Goal: Task Accomplishment & Management: Use online tool/utility

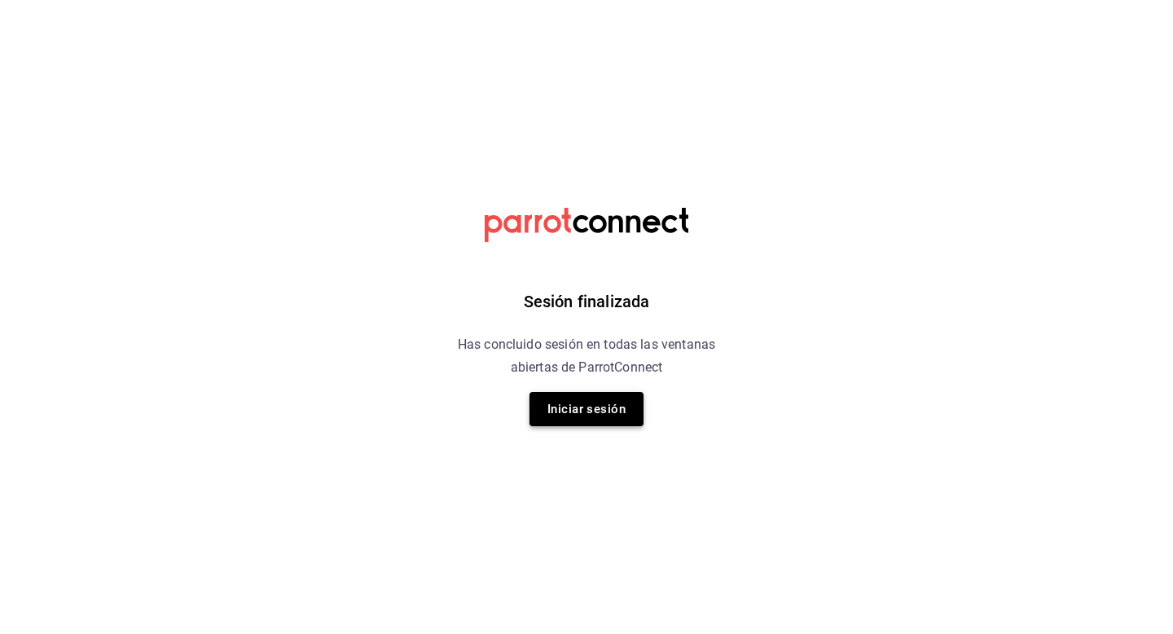
click at [601, 411] on button "Iniciar sesión" at bounding box center [587, 409] width 114 height 34
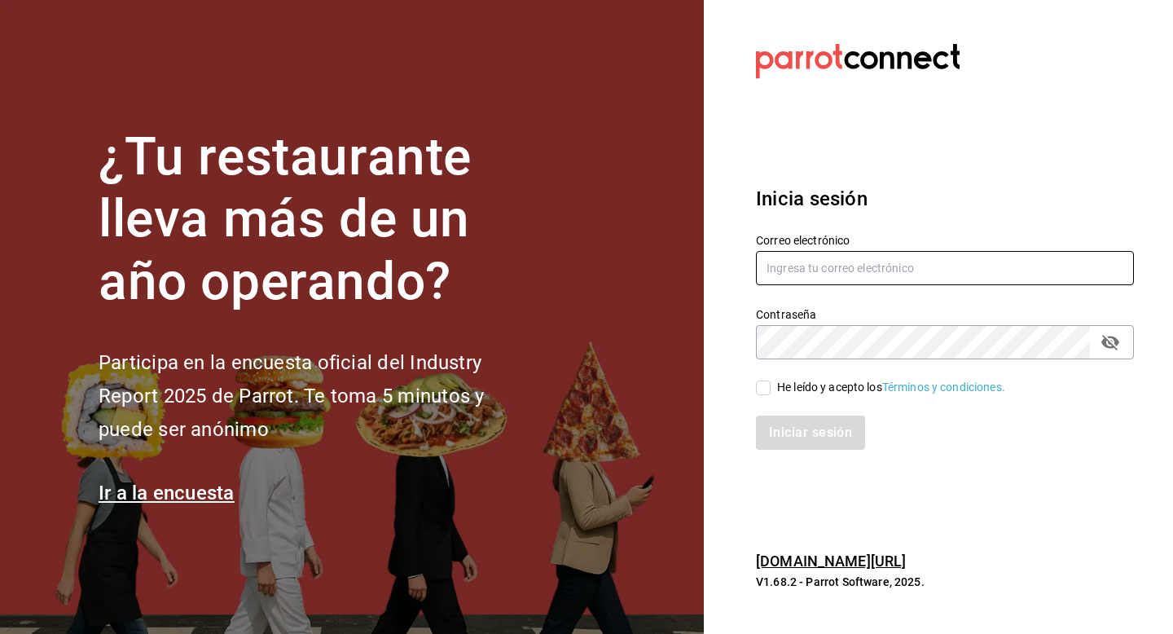
type input "[EMAIL_ADDRESS][DOMAIN_NAME]"
click at [766, 388] on input "He leído y acepto los Términos y condiciones." at bounding box center [763, 388] width 15 height 15
checkbox input "true"
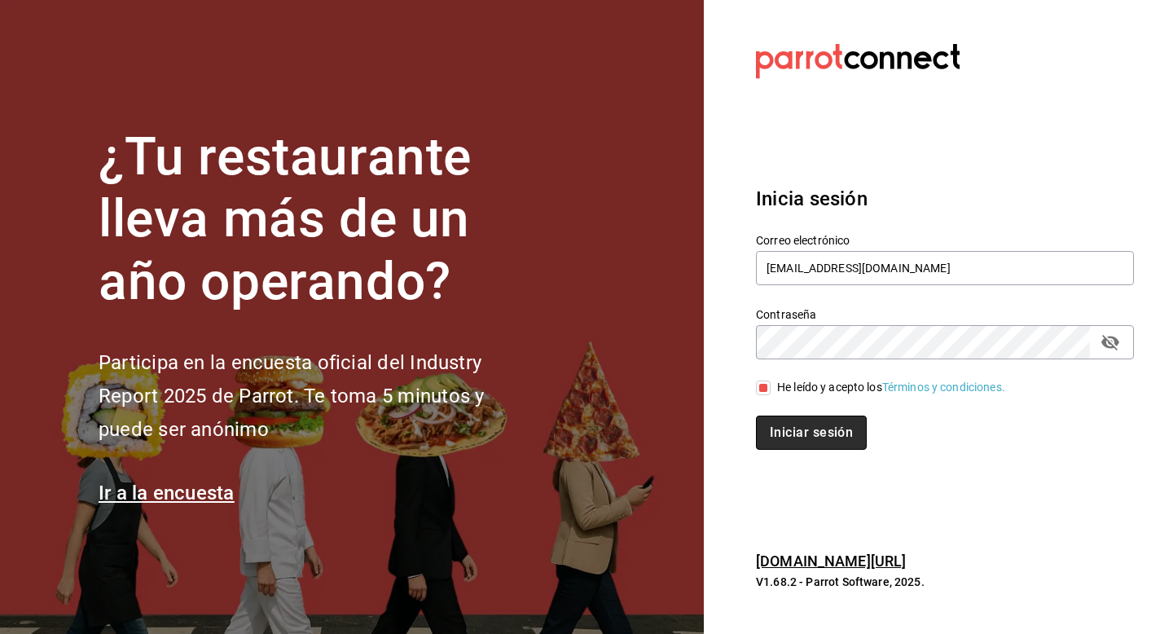
click at [833, 443] on button "Iniciar sesión" at bounding box center [811, 433] width 111 height 34
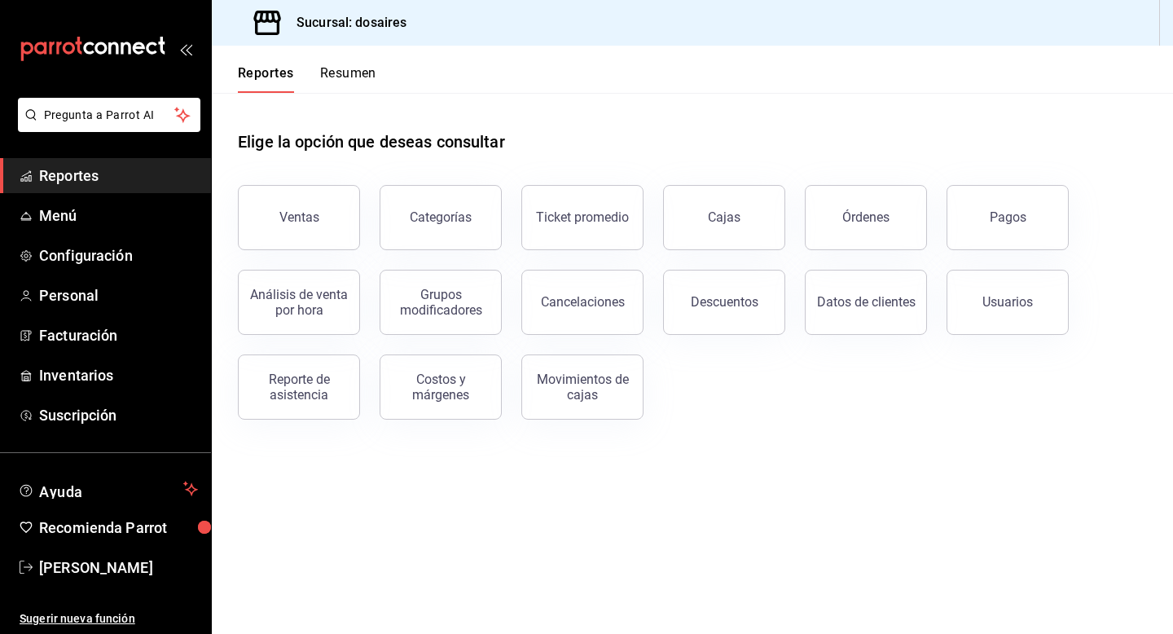
click at [354, 74] on button "Resumen" at bounding box center [348, 79] width 56 height 28
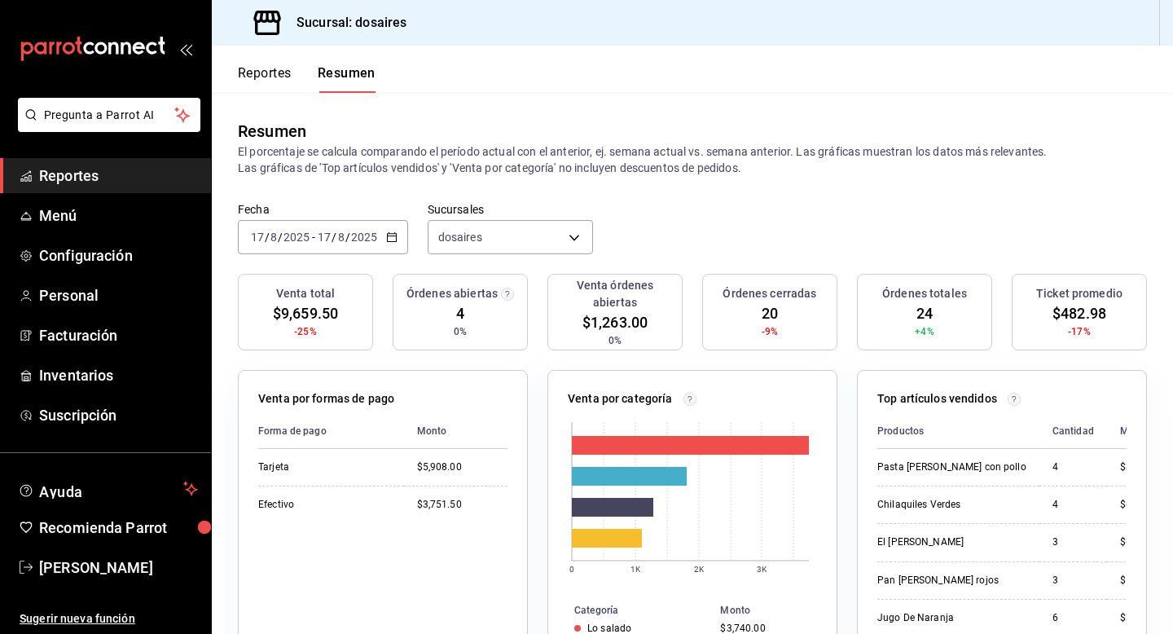
click at [391, 238] on icon "button" at bounding box center [391, 236] width 11 height 11
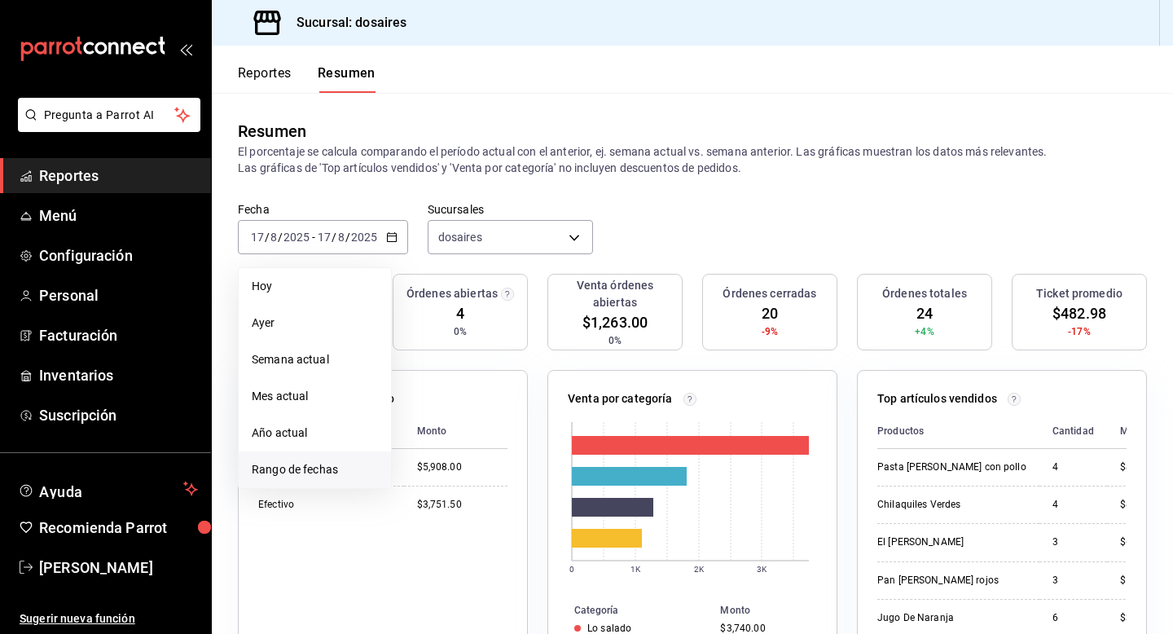
click at [314, 469] on span "Rango de fechas" at bounding box center [315, 469] width 126 height 17
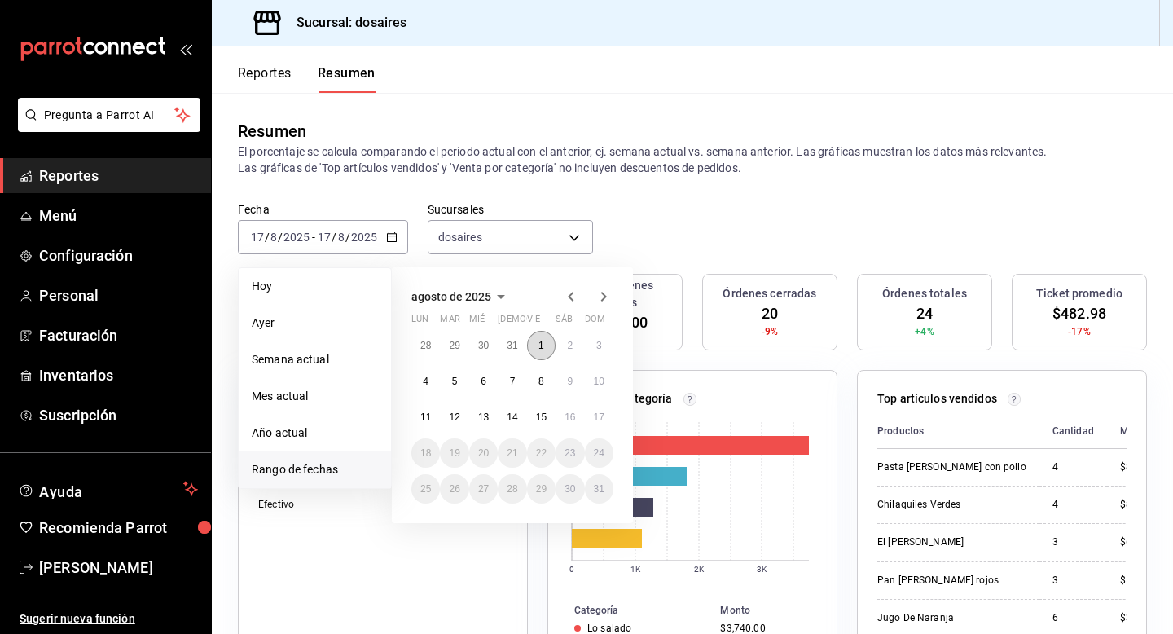
click at [543, 348] on abbr "1" at bounding box center [542, 345] width 6 height 11
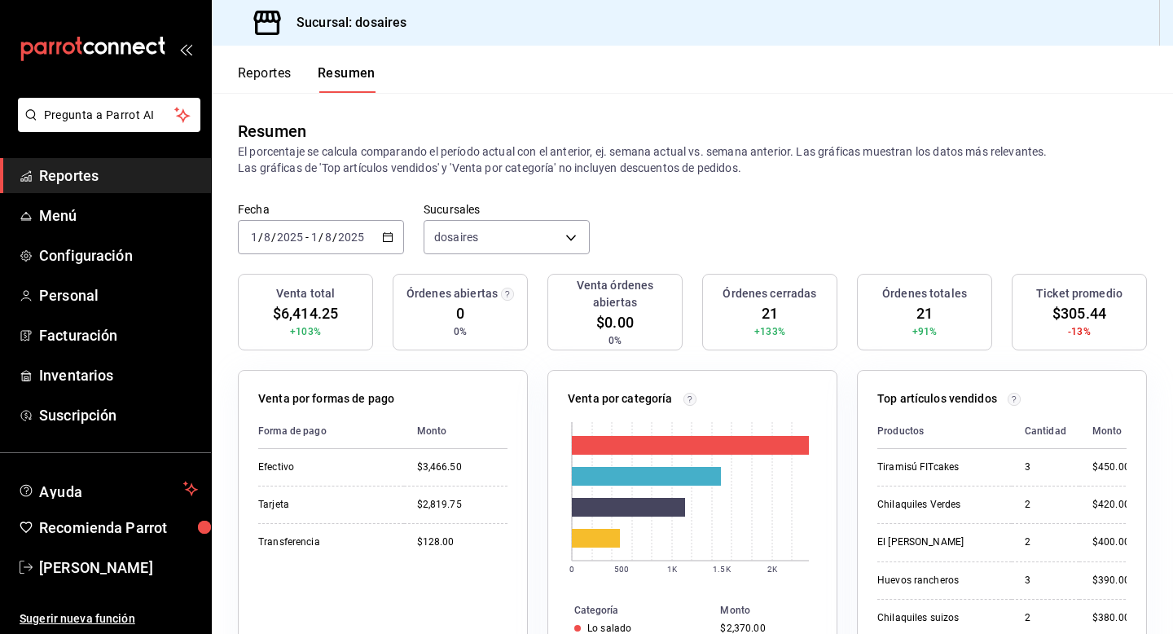
click at [383, 239] on icon "button" at bounding box center [387, 236] width 11 height 11
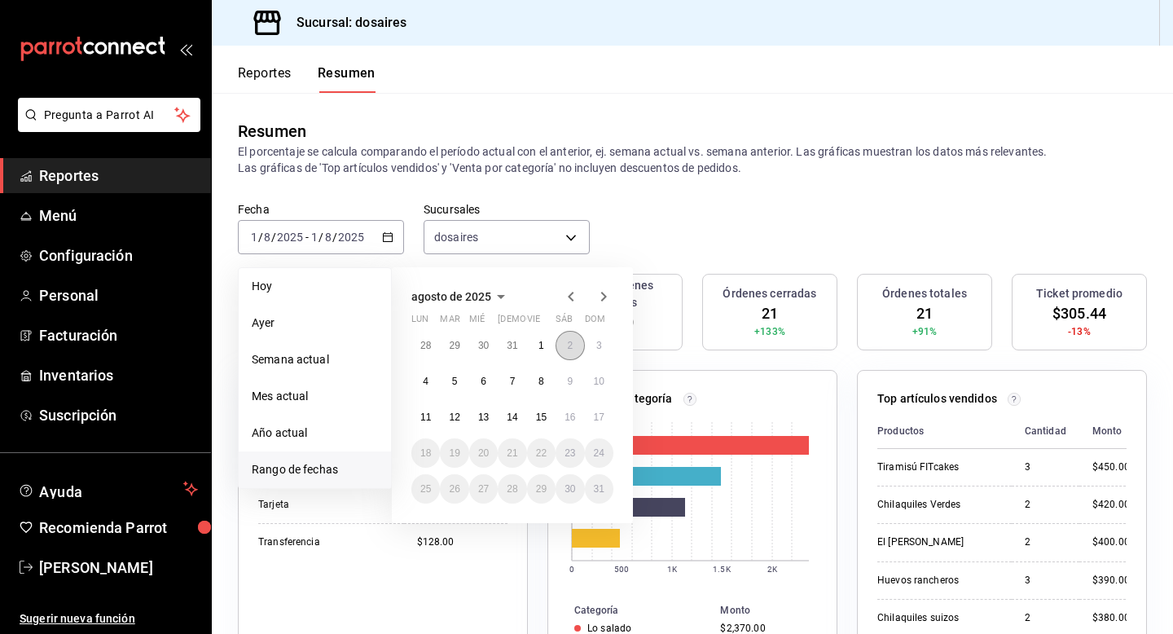
click at [568, 346] on abbr "2" at bounding box center [570, 345] width 6 height 11
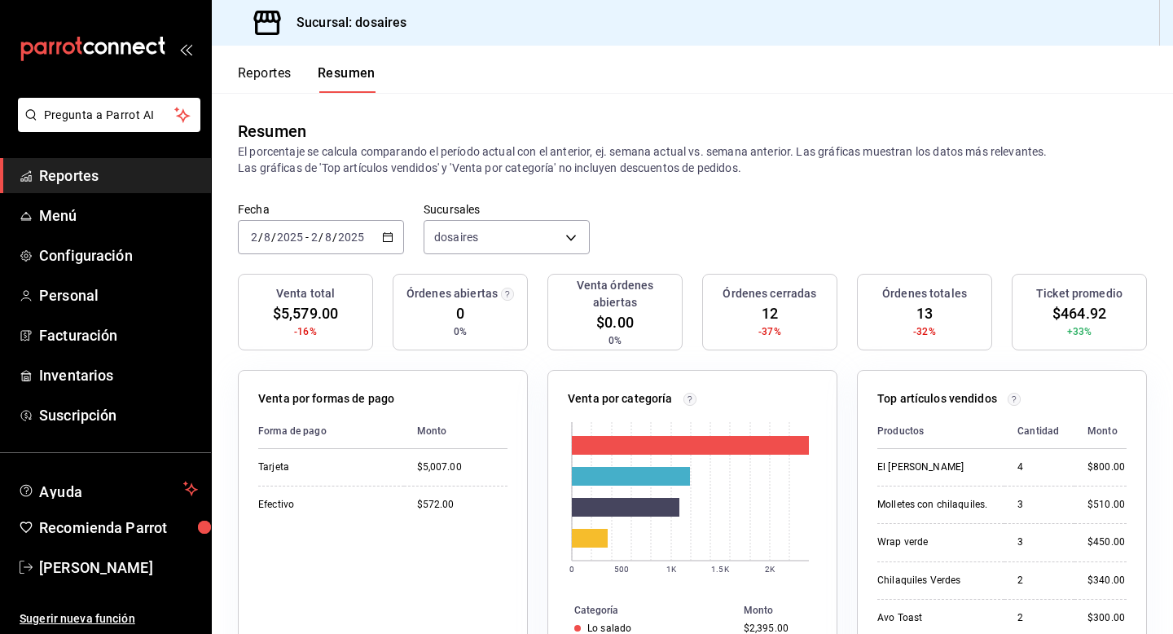
click at [390, 236] on icon "button" at bounding box center [387, 236] width 11 height 11
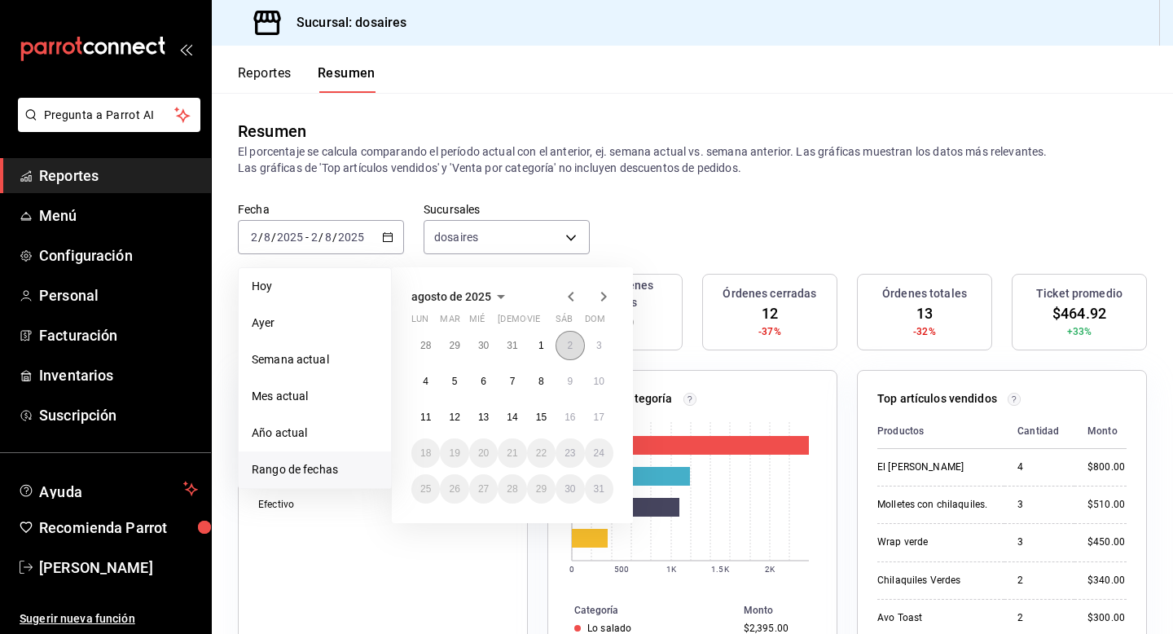
click at [561, 341] on button "2" at bounding box center [570, 345] width 29 height 29
click at [575, 345] on button "2" at bounding box center [570, 345] width 29 height 29
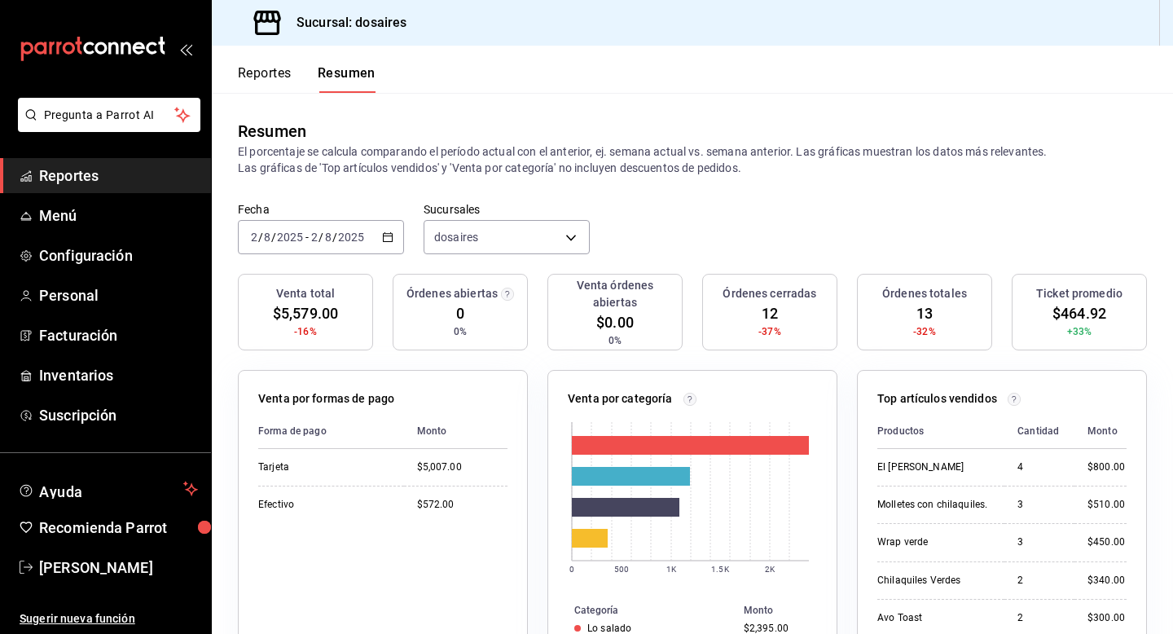
click at [390, 236] on icon "button" at bounding box center [387, 236] width 11 height 11
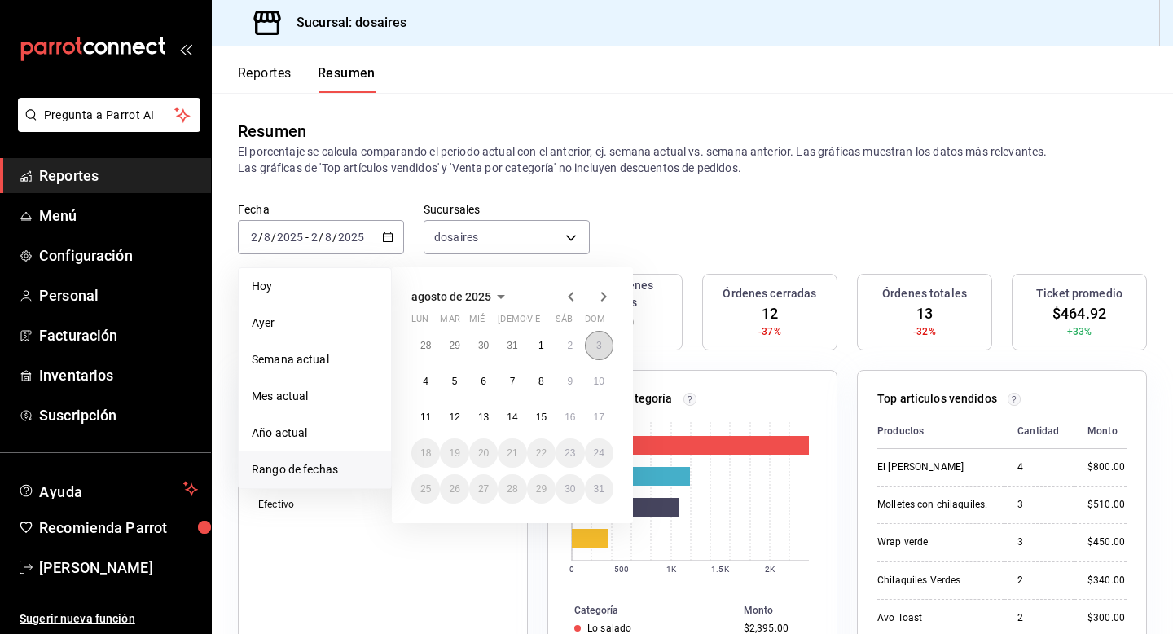
click at [609, 346] on button "3" at bounding box center [599, 345] width 29 height 29
click at [605, 347] on button "3" at bounding box center [599, 345] width 29 height 29
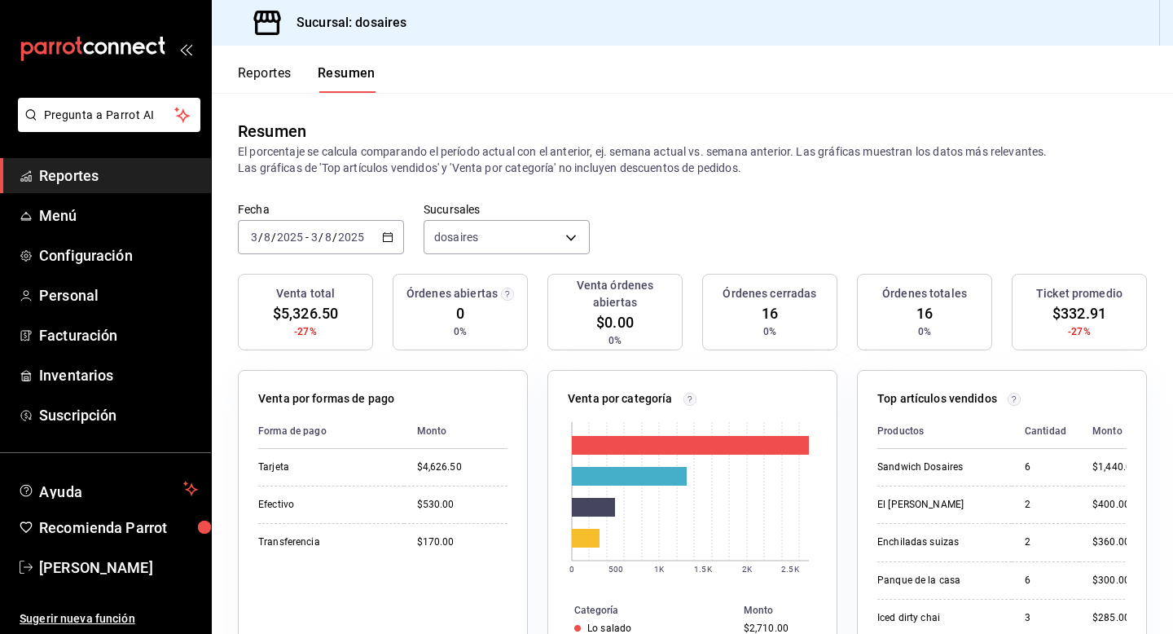
click at [387, 237] on icon "button" at bounding box center [387, 236] width 11 height 11
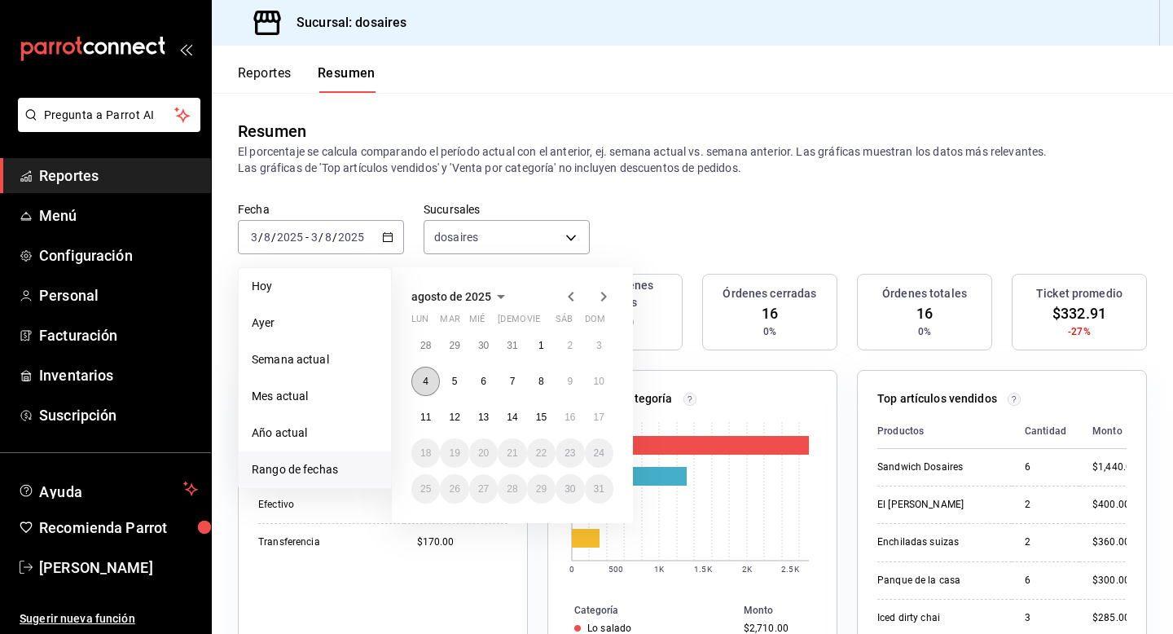
click at [426, 372] on button "4" at bounding box center [426, 381] width 29 height 29
click at [423, 379] on abbr "4" at bounding box center [426, 381] width 6 height 11
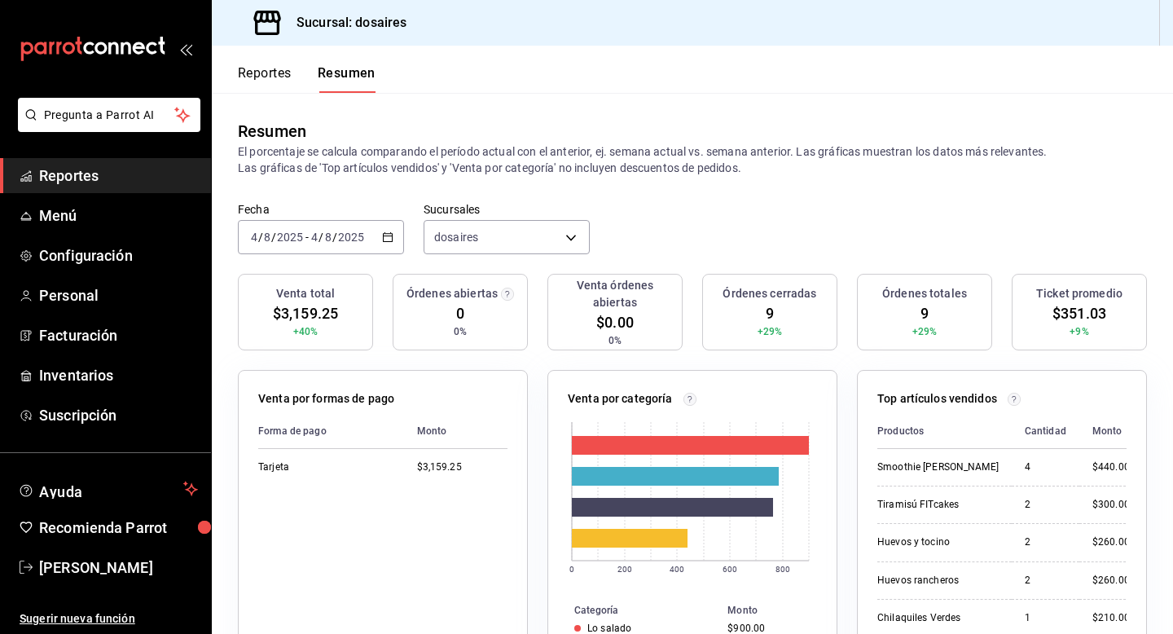
click at [383, 234] on \(Stroke\) "button" at bounding box center [388, 237] width 10 height 9
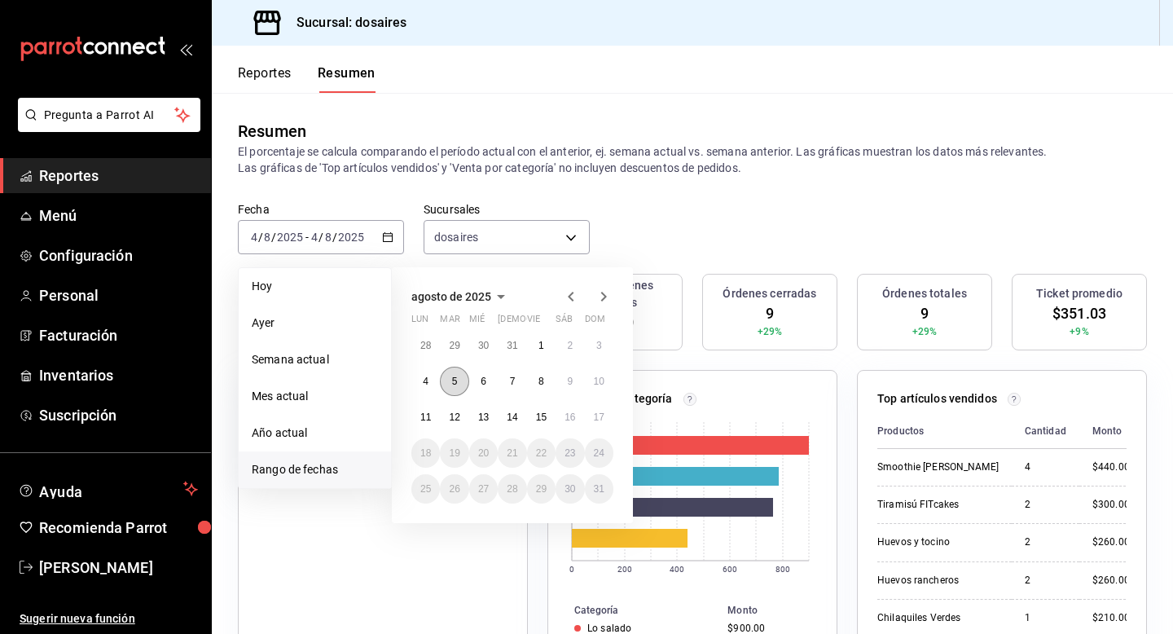
click at [451, 386] on button "5" at bounding box center [454, 381] width 29 height 29
click at [450, 385] on button "5" at bounding box center [454, 381] width 29 height 29
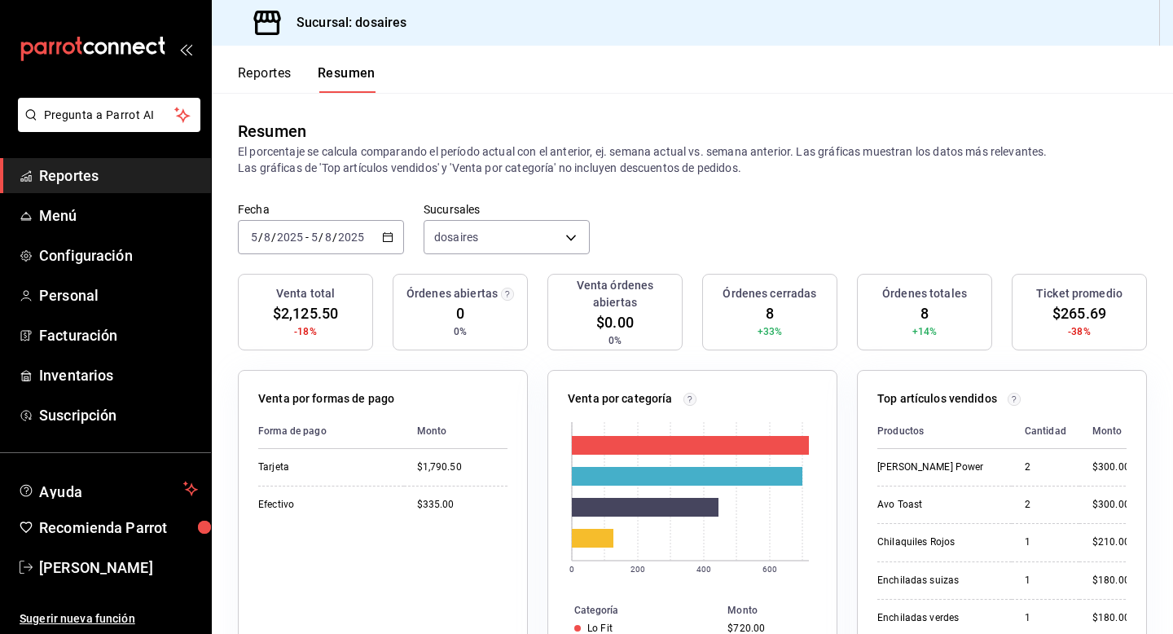
click at [392, 227] on div "2025-08-05 5 / 8 / 2025 - 2025-08-05 5 / 8 / 2025" at bounding box center [321, 237] width 166 height 34
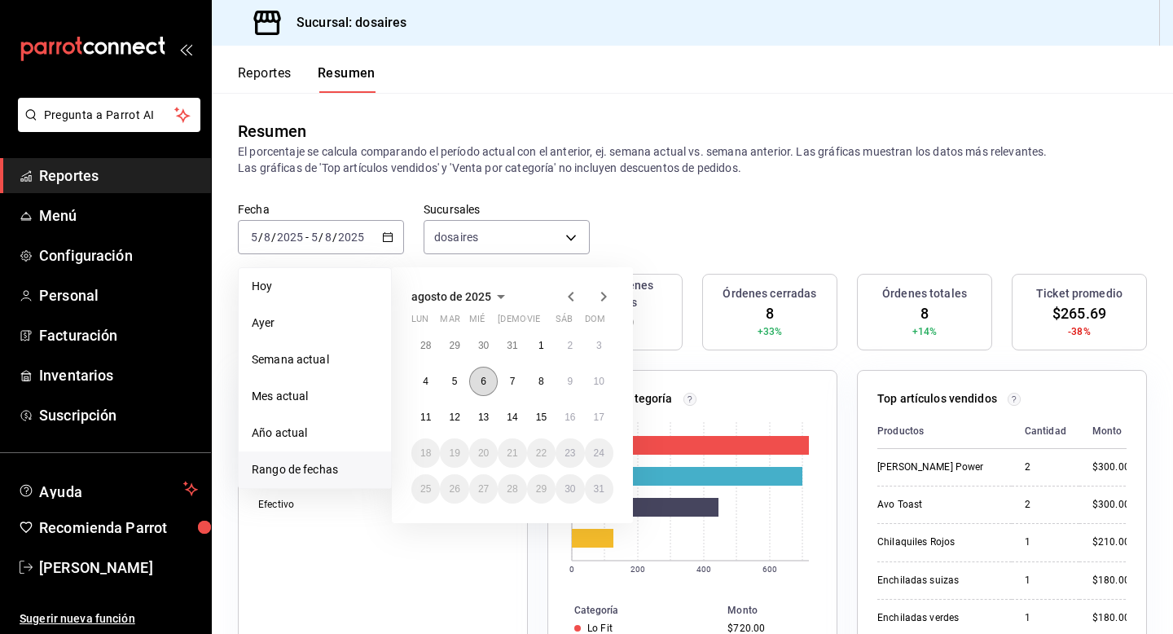
click at [474, 382] on button "6" at bounding box center [483, 381] width 29 height 29
click at [478, 381] on button "6" at bounding box center [483, 381] width 29 height 29
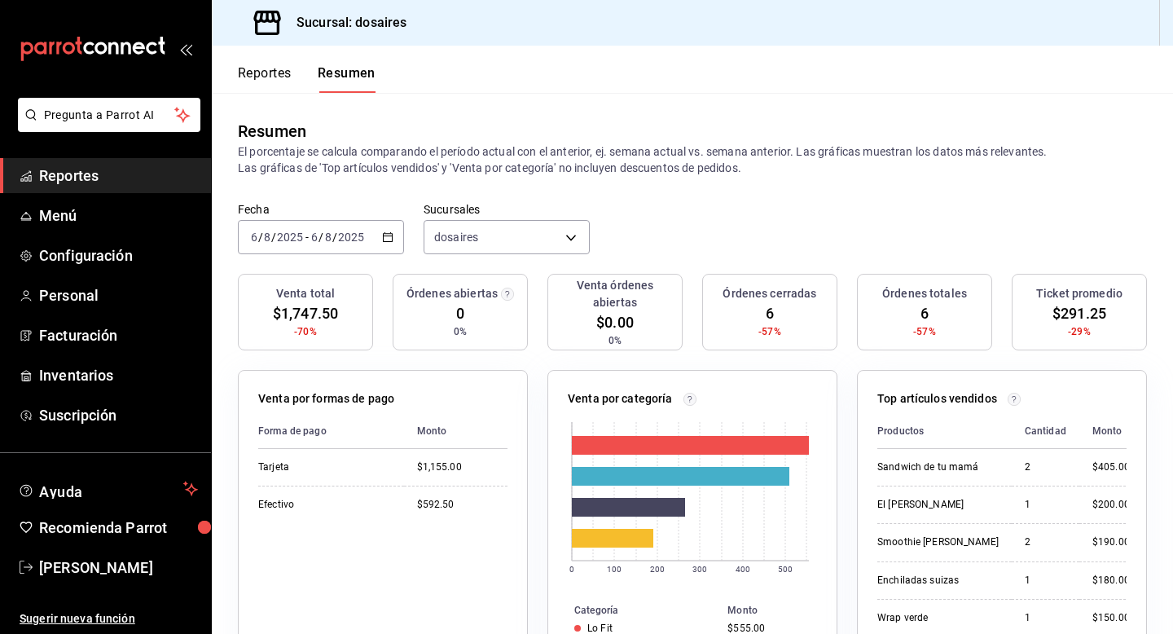
click at [389, 236] on icon "button" at bounding box center [387, 236] width 11 height 11
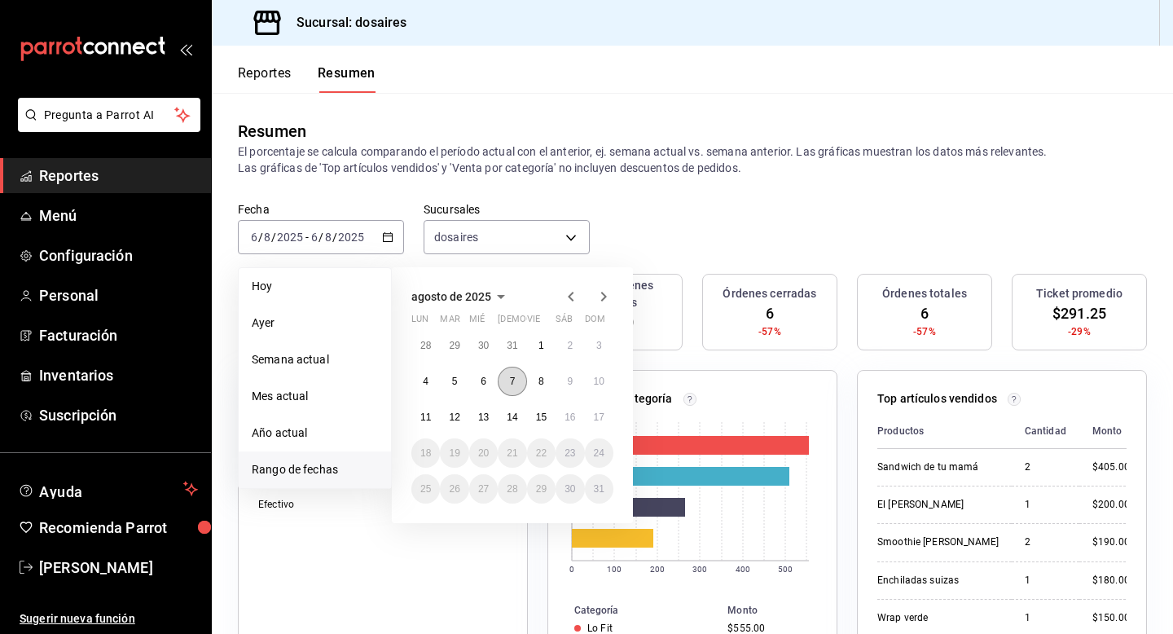
click at [506, 381] on button "7" at bounding box center [512, 381] width 29 height 29
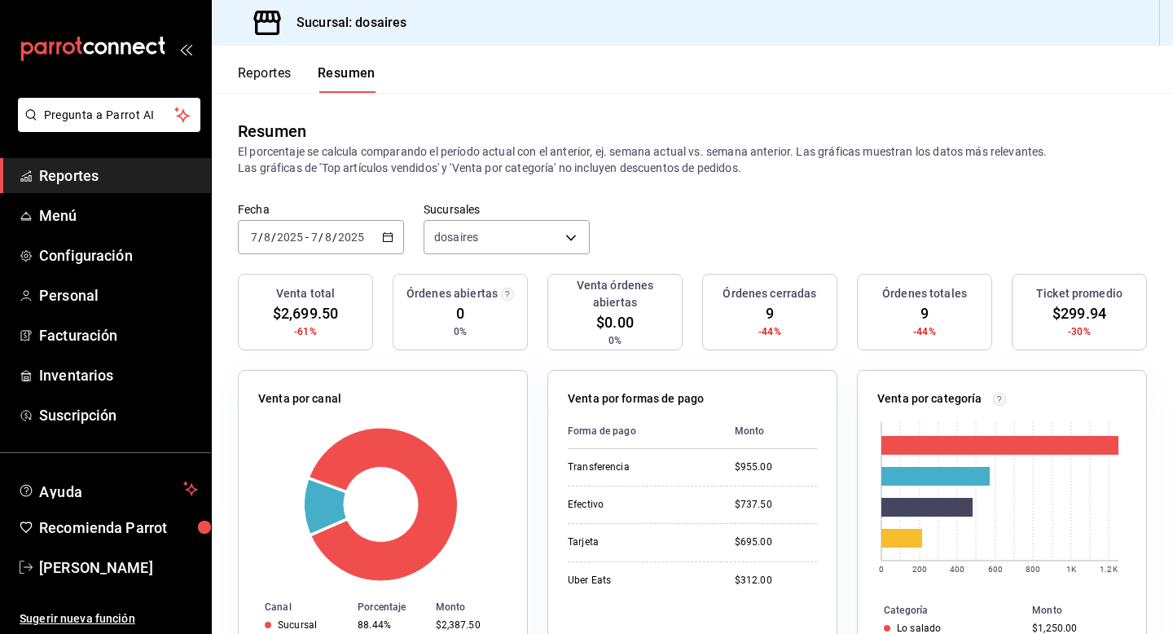
click at [384, 233] on icon "button" at bounding box center [387, 236] width 11 height 11
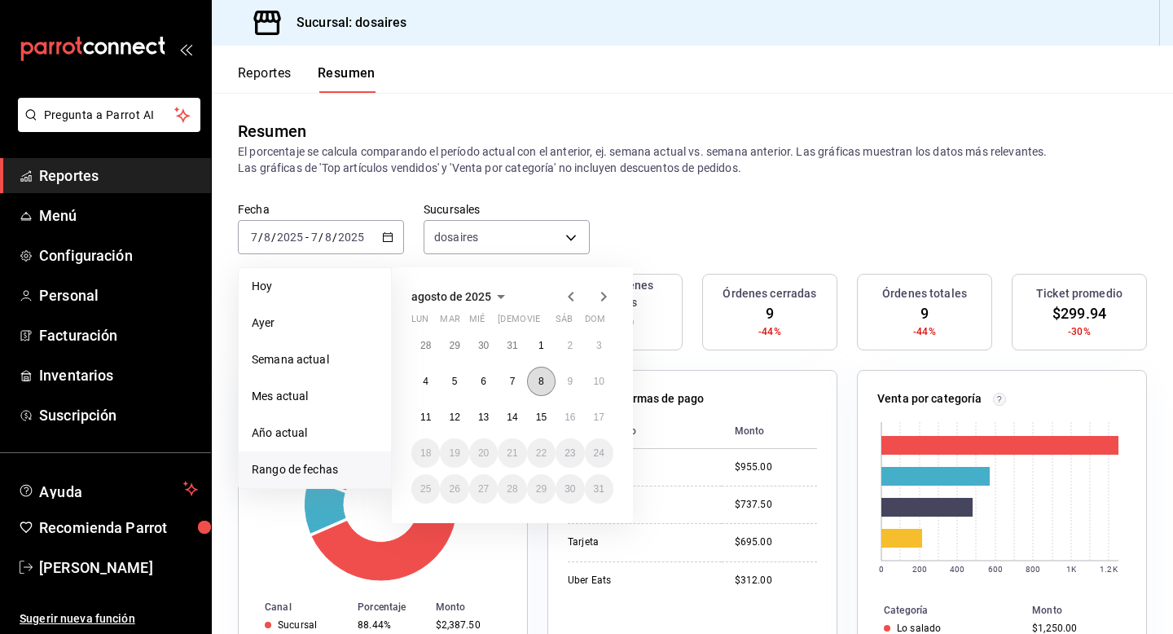
click at [539, 379] on abbr "8" at bounding box center [542, 381] width 6 height 11
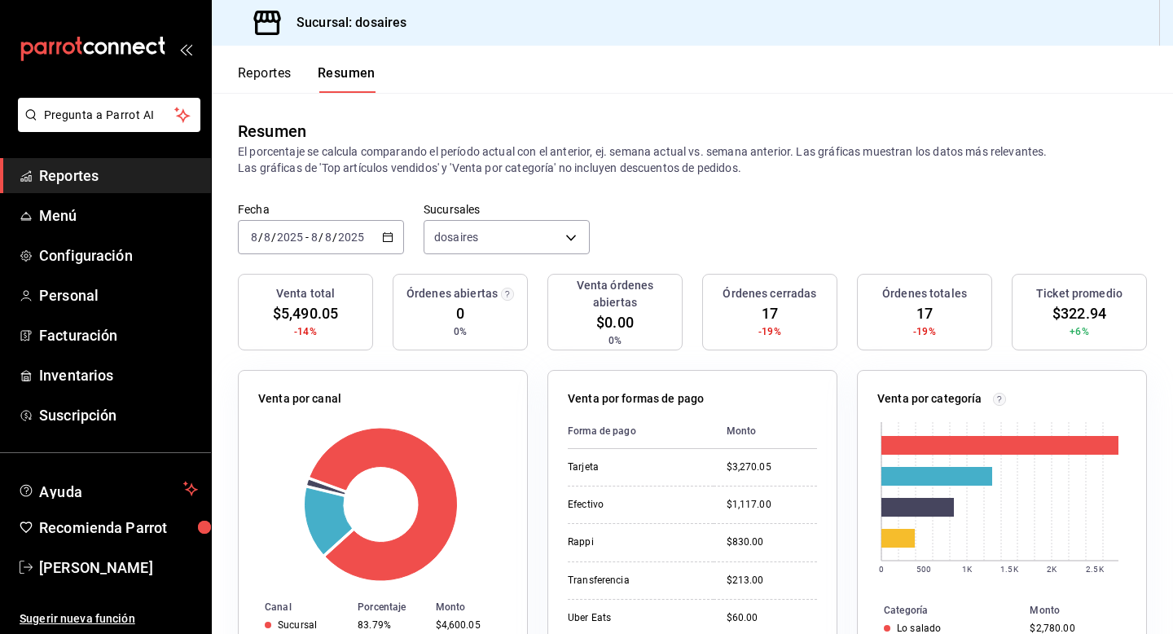
click at [382, 236] on icon "button" at bounding box center [387, 236] width 11 height 11
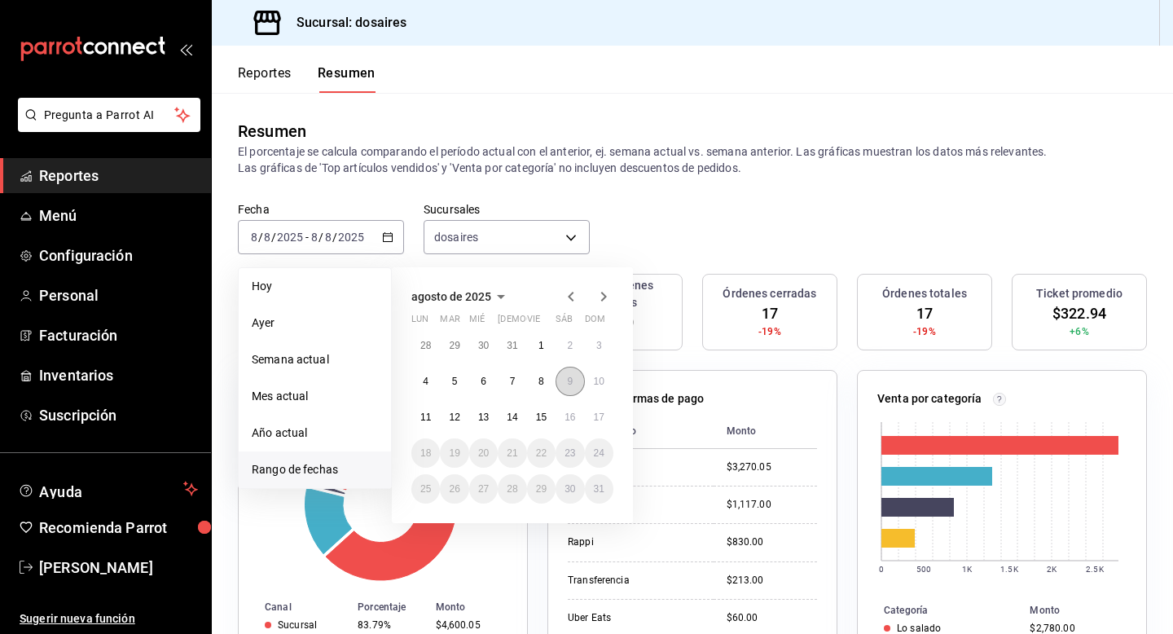
click at [570, 381] on abbr "9" at bounding box center [570, 381] width 6 height 11
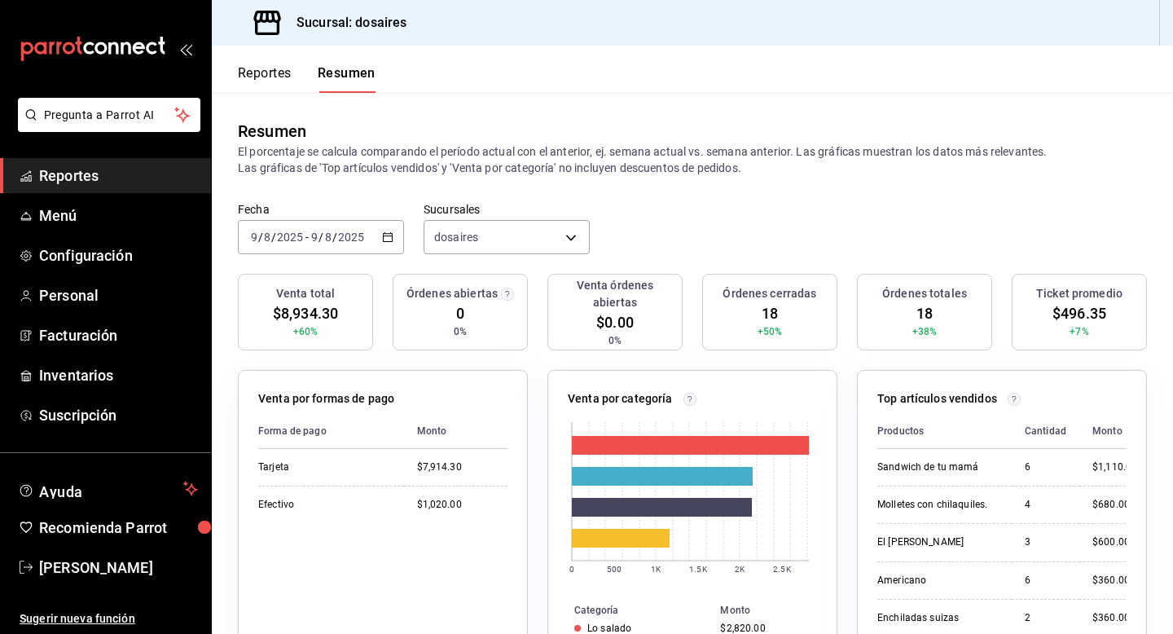
click at [385, 238] on icon "button" at bounding box center [387, 236] width 11 height 11
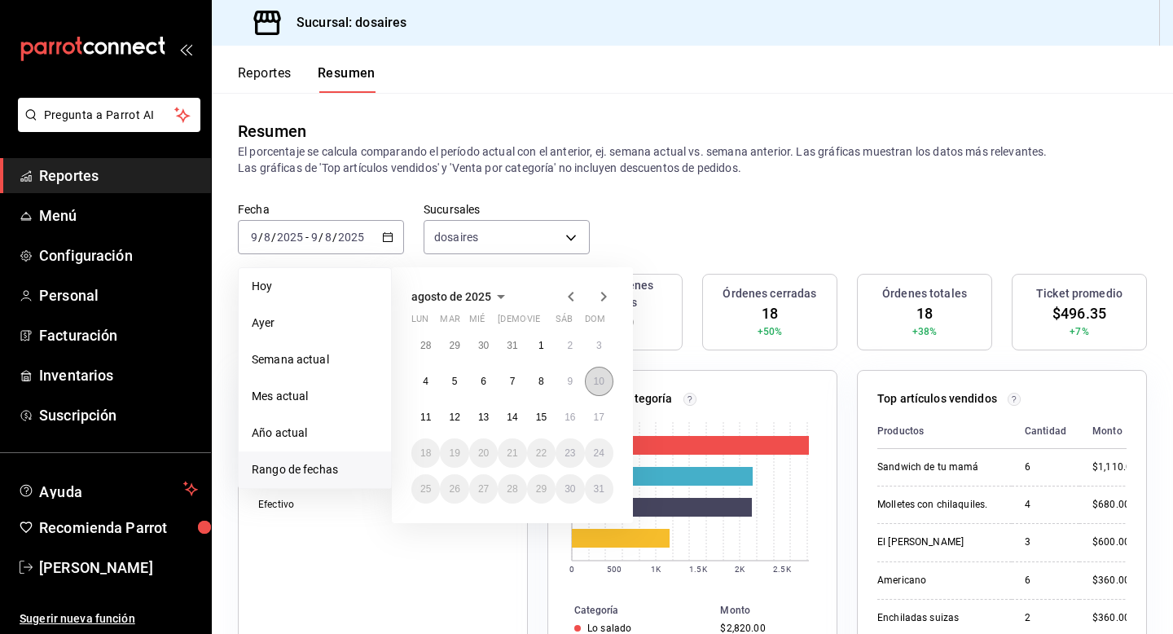
click at [594, 385] on abbr "10" at bounding box center [599, 381] width 11 height 11
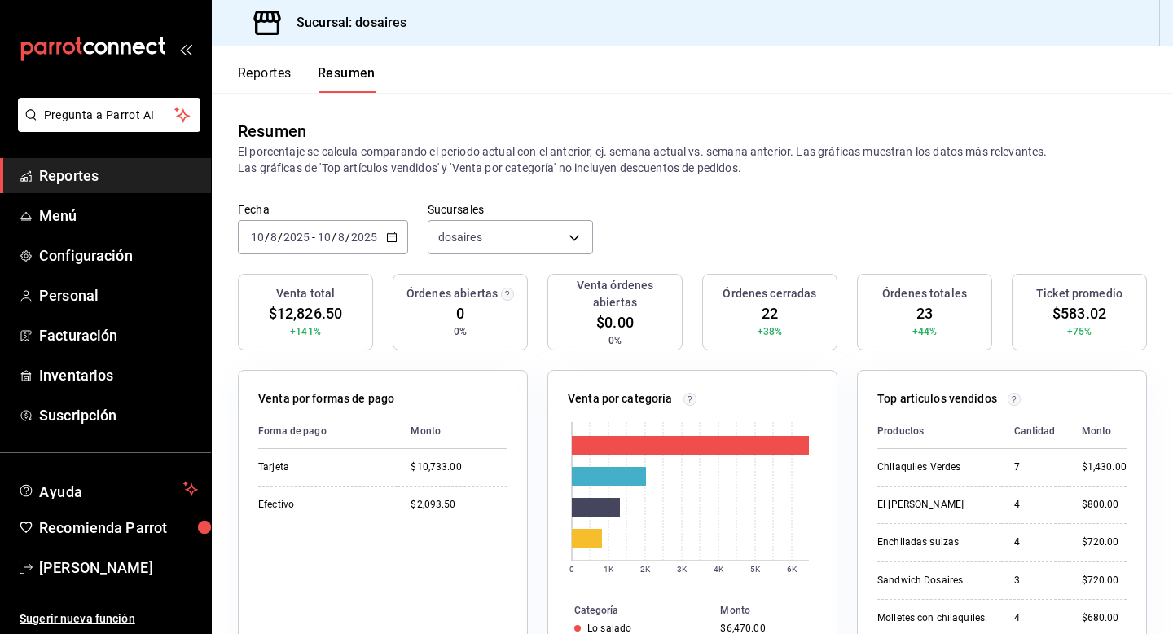
click at [389, 239] on icon "button" at bounding box center [391, 236] width 11 height 11
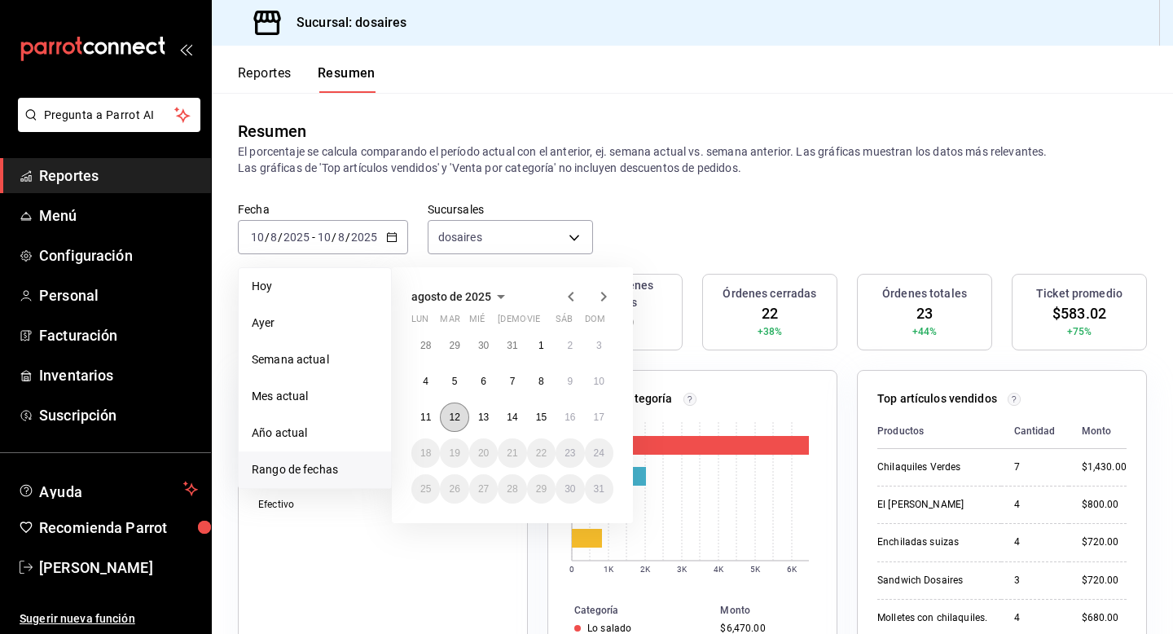
click at [445, 411] on button "12" at bounding box center [454, 417] width 29 height 29
click at [426, 420] on abbr "11" at bounding box center [426, 417] width 11 height 11
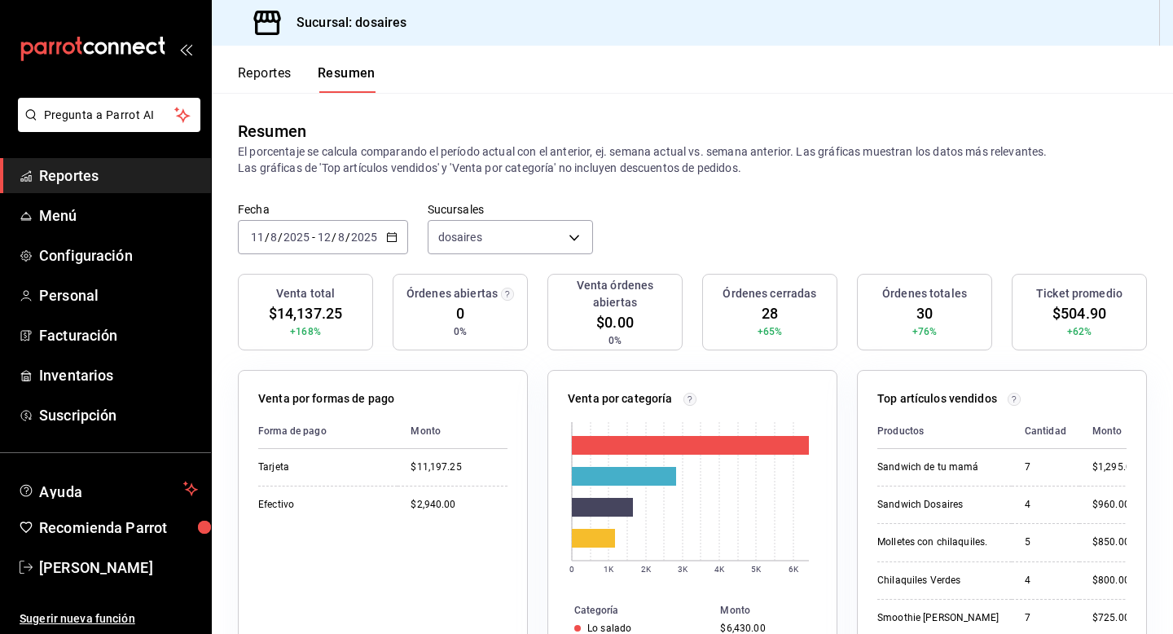
click at [387, 237] on icon "button" at bounding box center [391, 236] width 11 height 11
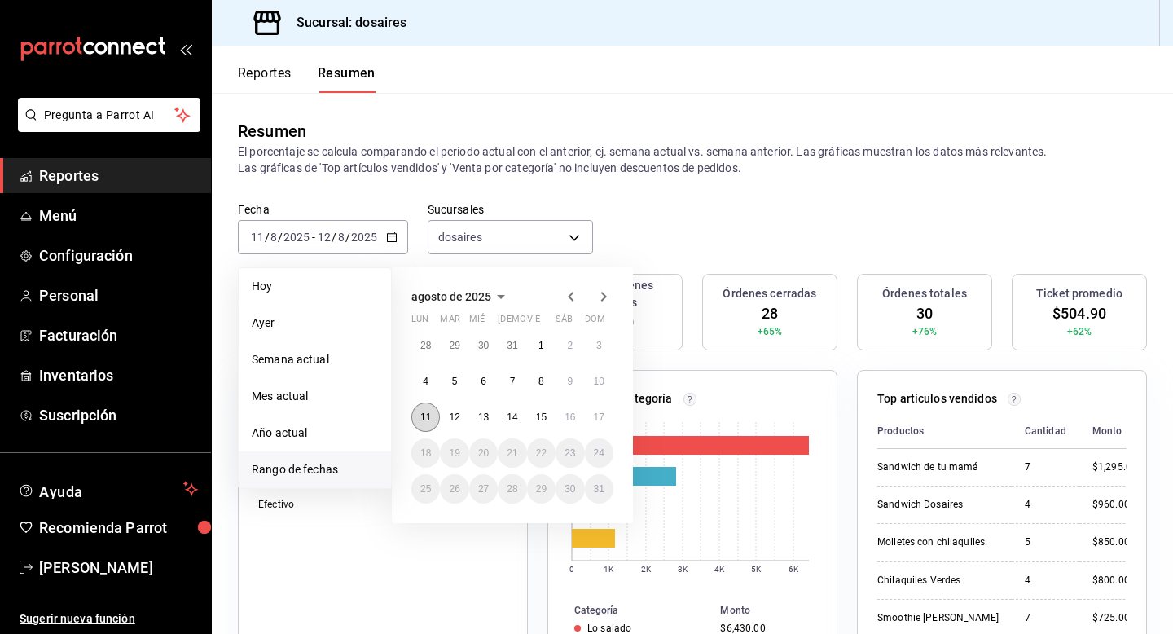
click at [424, 413] on abbr "11" at bounding box center [426, 417] width 11 height 11
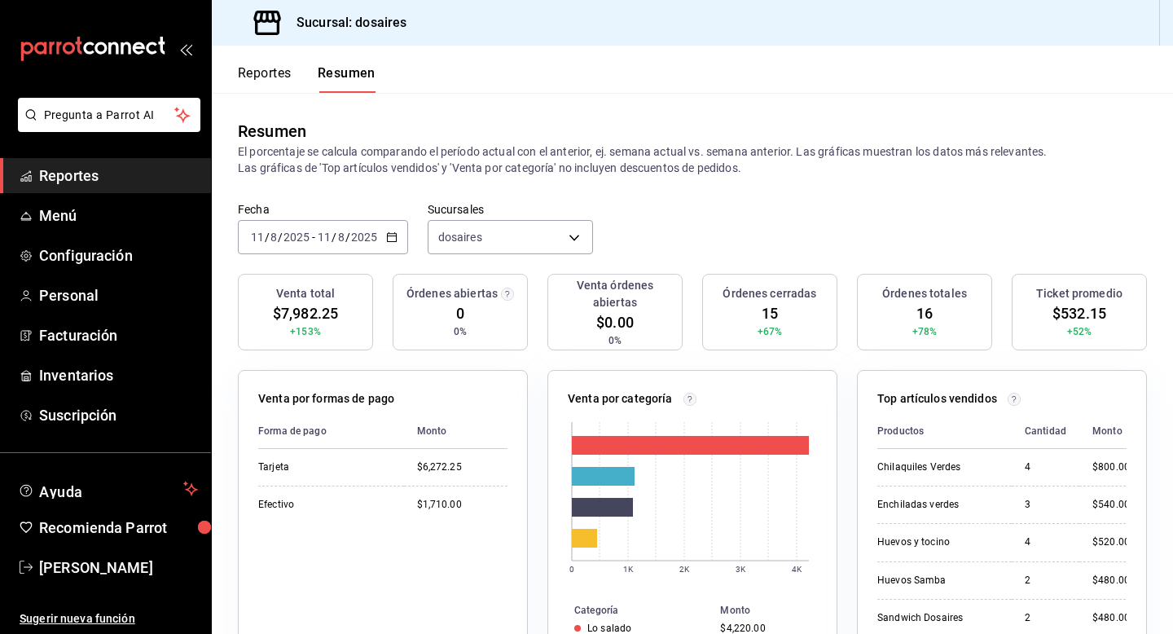
click at [394, 238] on icon "button" at bounding box center [391, 236] width 11 height 11
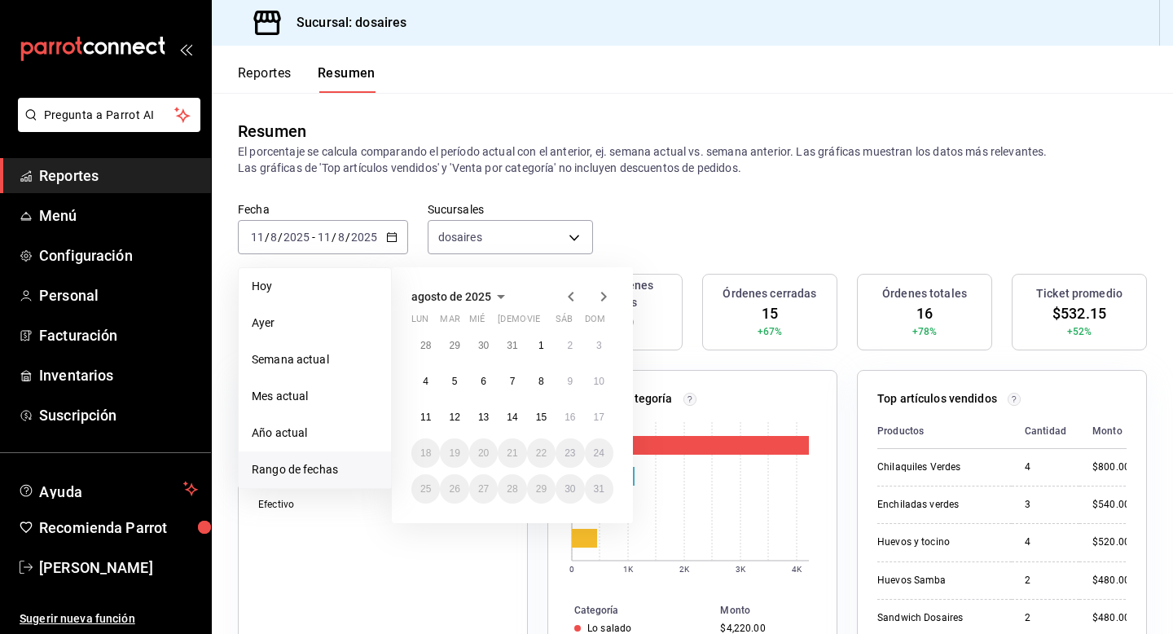
click at [676, 213] on div "Fecha 2025-08-11 11 / 8 / 2025 - 2025-08-11 11 / 8 / 2025 Hoy Ayer Semana actua…" at bounding box center [693, 238] width 962 height 72
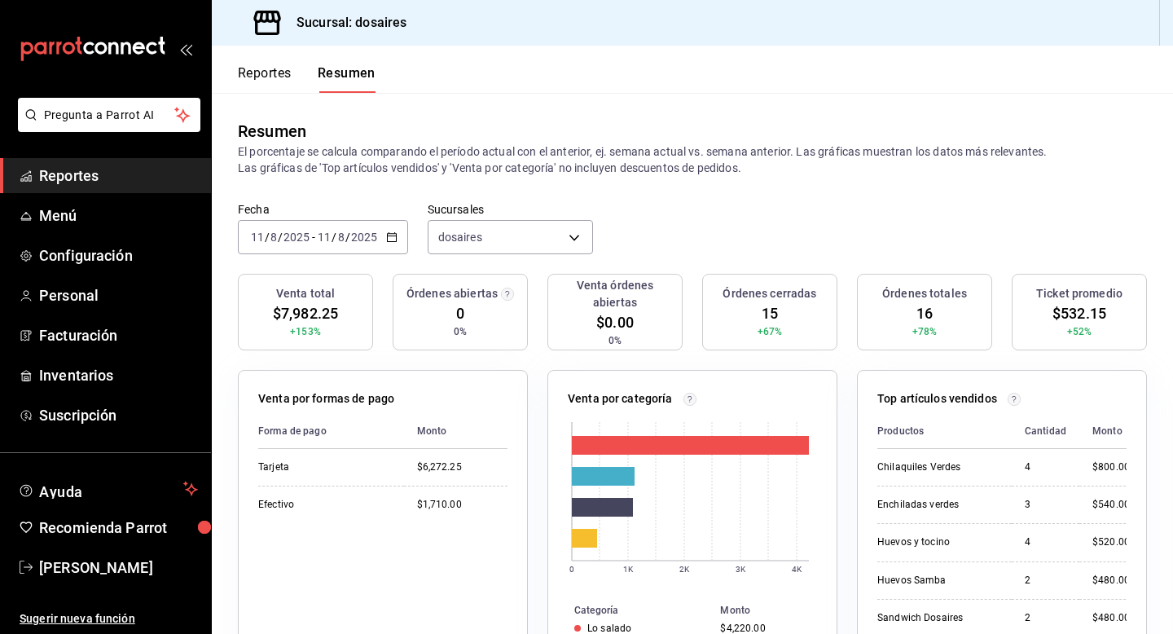
click at [382, 239] on div "2025-08-11 11 / 8 / 2025 - 2025-08-11 11 / 8 / 2025" at bounding box center [323, 237] width 170 height 34
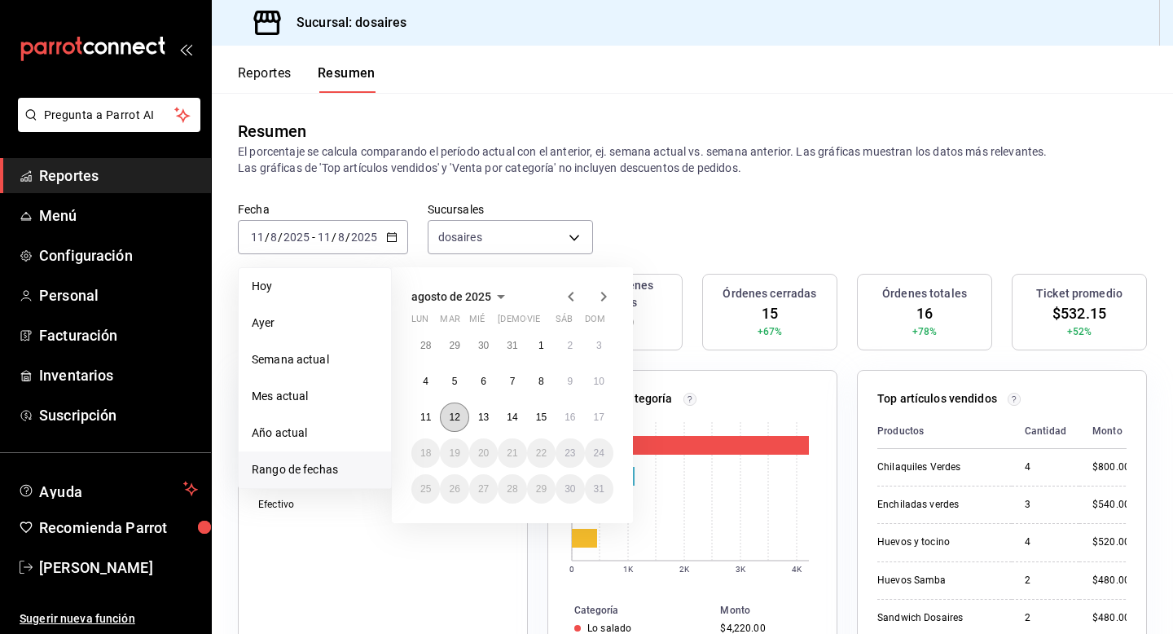
click at [456, 419] on abbr "12" at bounding box center [454, 417] width 11 height 11
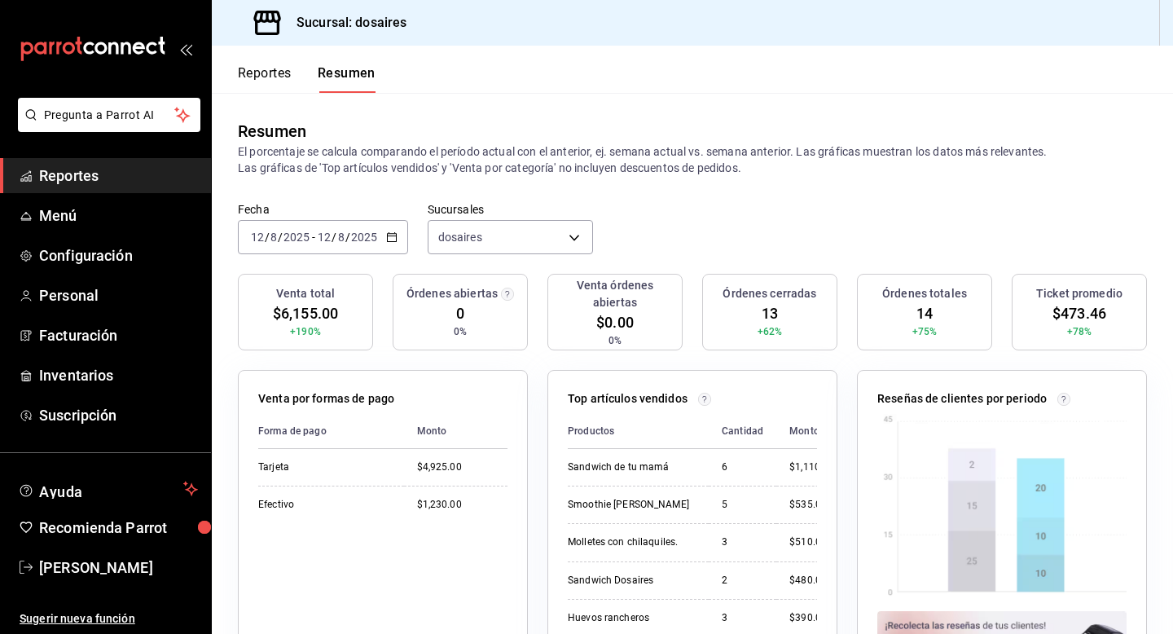
click at [392, 232] on icon "button" at bounding box center [391, 236] width 11 height 11
click at [679, 207] on div "Fecha 2025-08-12 12 / 8 / 2025 - 2025-08-12 12 / 8 / 2025 Sucursales dosaires […" at bounding box center [693, 238] width 962 height 72
click at [390, 231] on icon "button" at bounding box center [391, 236] width 11 height 11
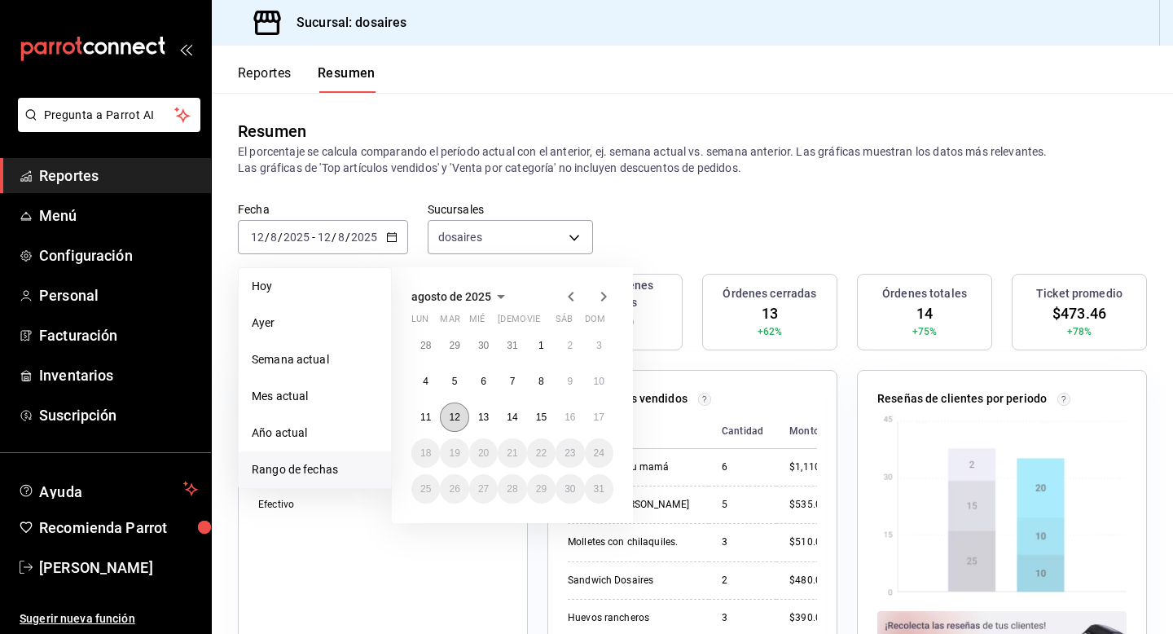
click at [451, 421] on abbr "12" at bounding box center [454, 417] width 11 height 11
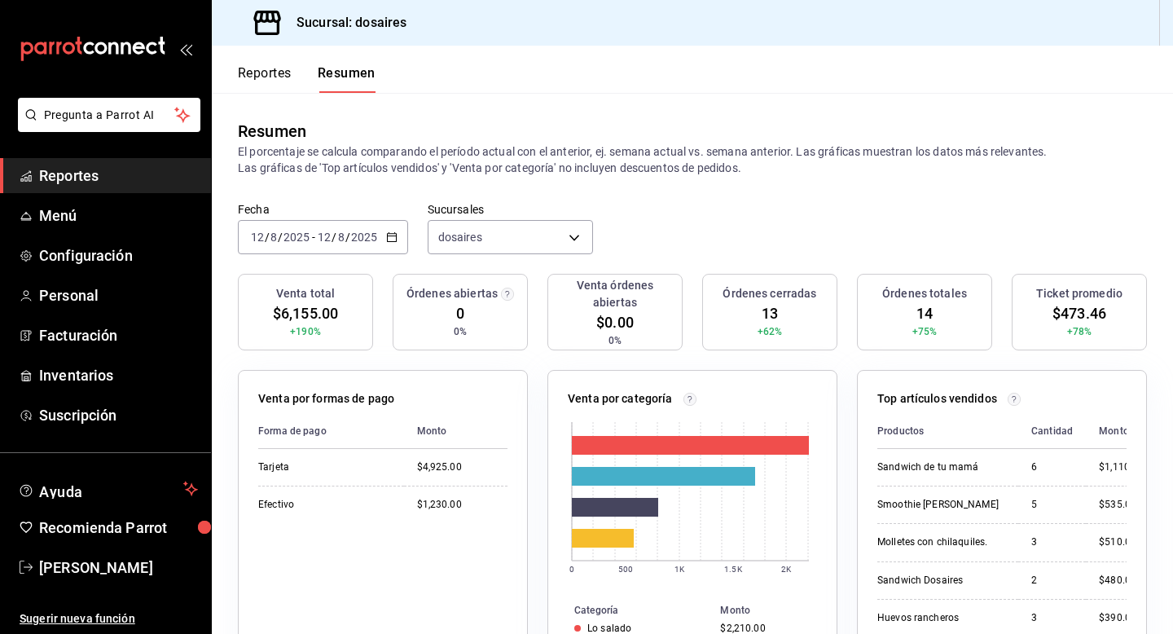
click at [390, 230] on div "2025-08-12 12 / 8 / 2025 - 2025-08-12 12 / 8 / 2025" at bounding box center [323, 237] width 170 height 34
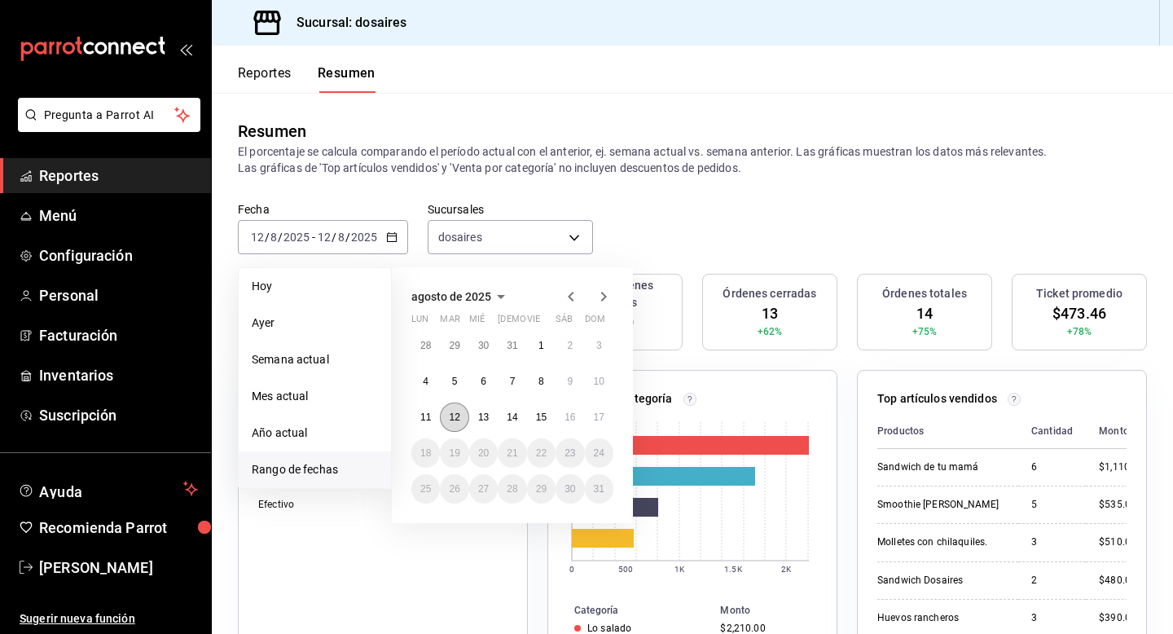
click at [456, 407] on button "12" at bounding box center [454, 417] width 29 height 29
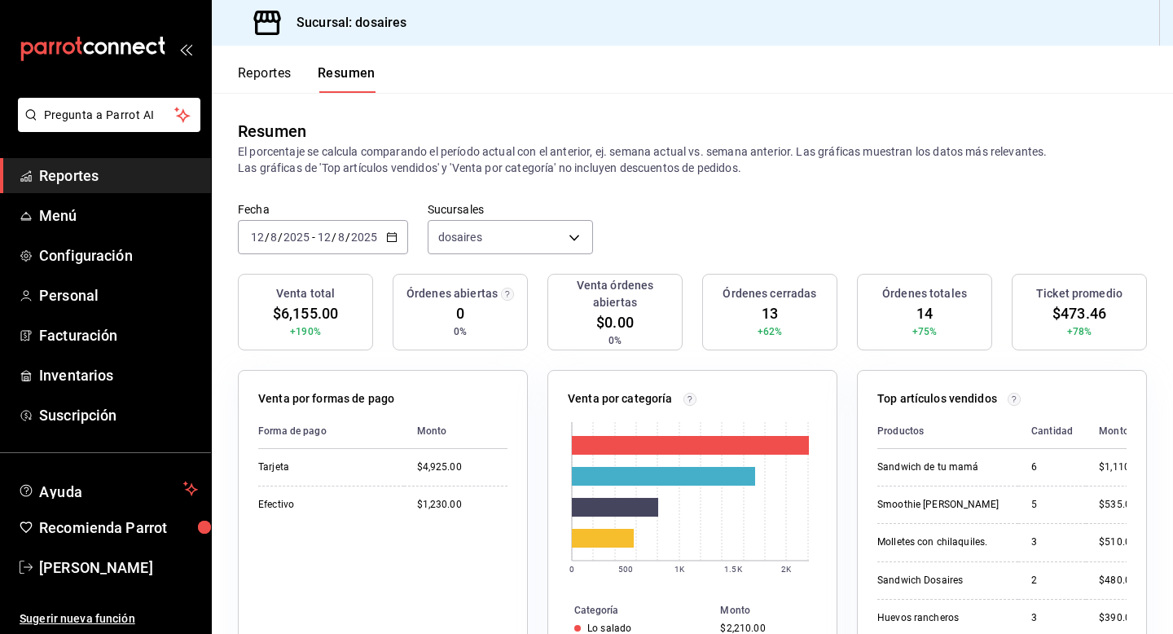
click at [390, 238] on icon "button" at bounding box center [391, 236] width 11 height 11
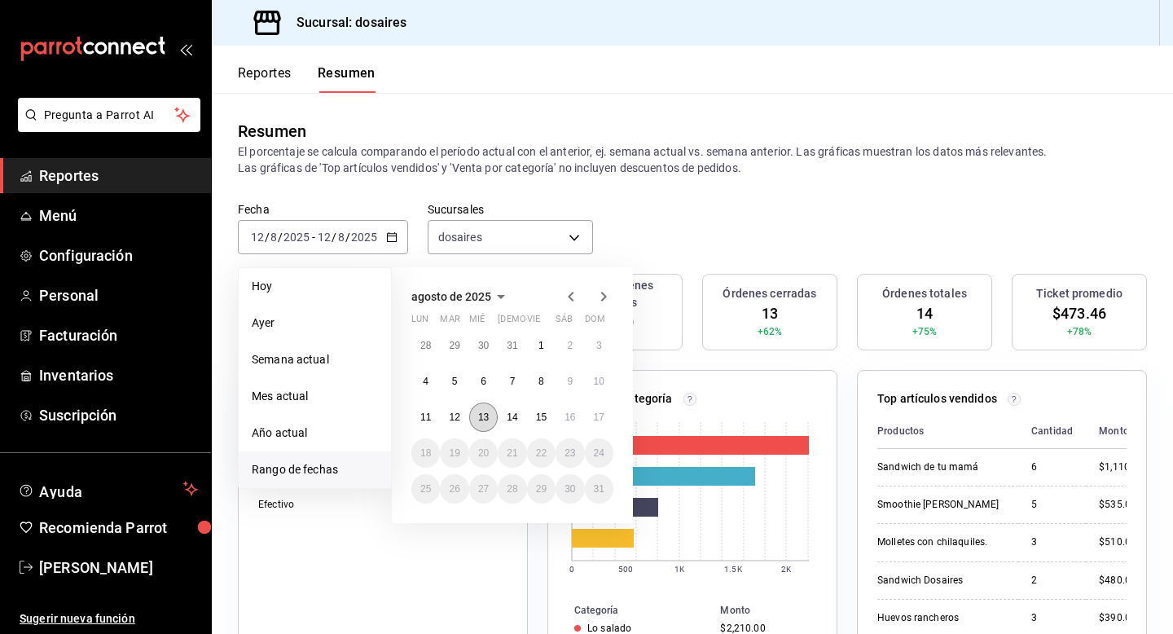
click at [483, 408] on button "13" at bounding box center [483, 417] width 29 height 29
click at [485, 409] on button "13" at bounding box center [483, 417] width 29 height 29
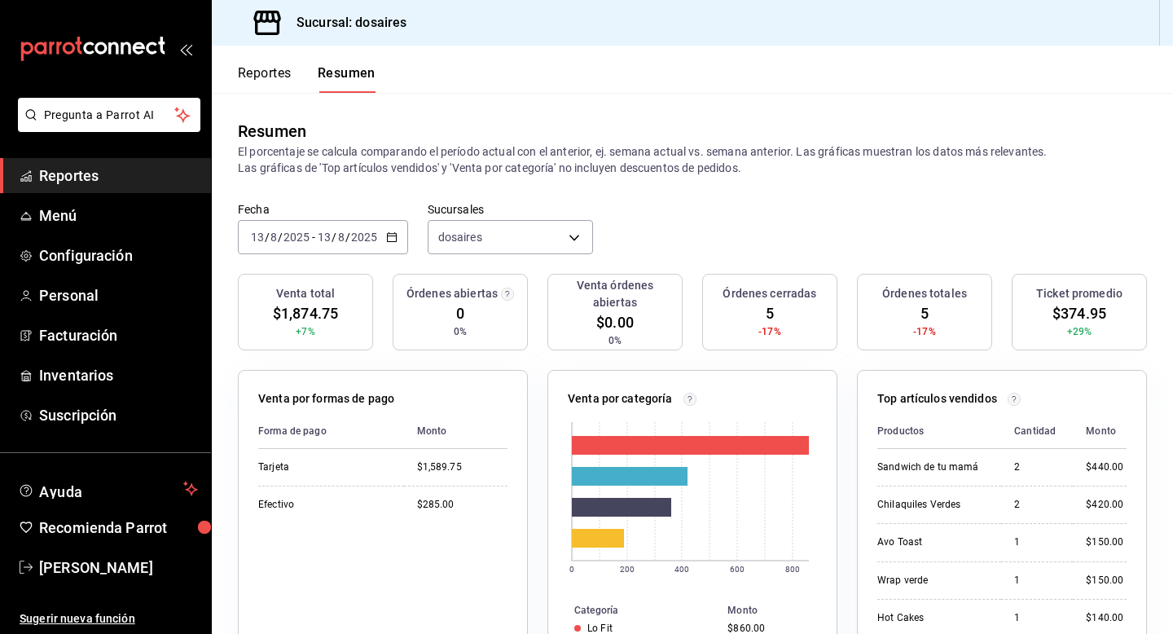
click at [393, 234] on icon "button" at bounding box center [391, 236] width 11 height 11
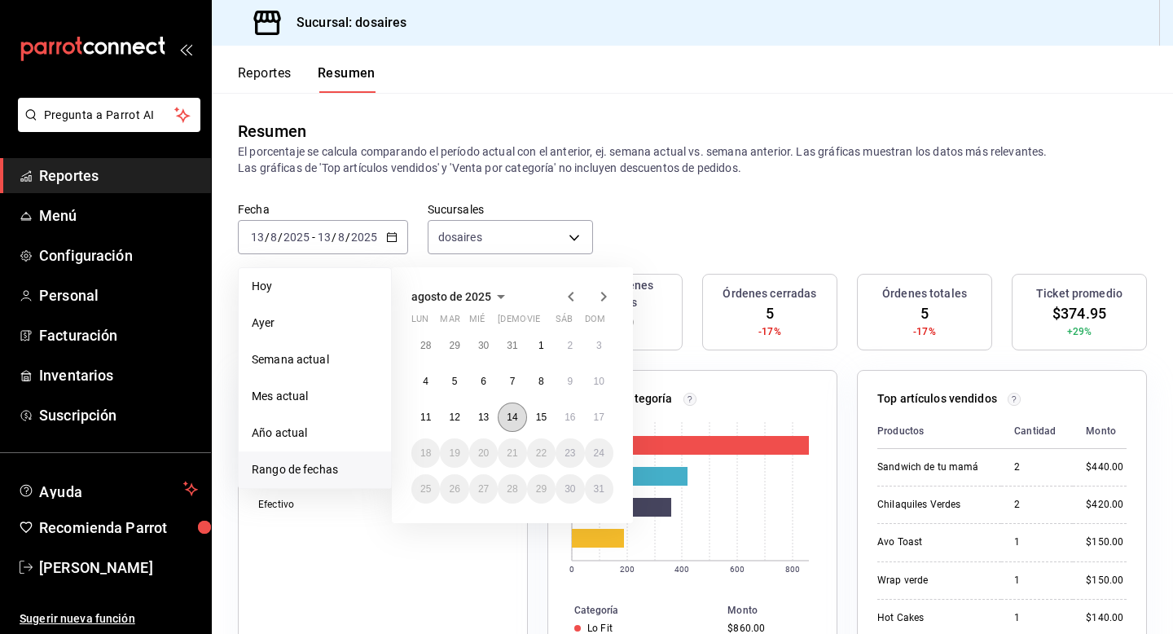
click at [502, 413] on button "14" at bounding box center [512, 417] width 29 height 29
click at [512, 417] on abbr "14" at bounding box center [512, 417] width 11 height 11
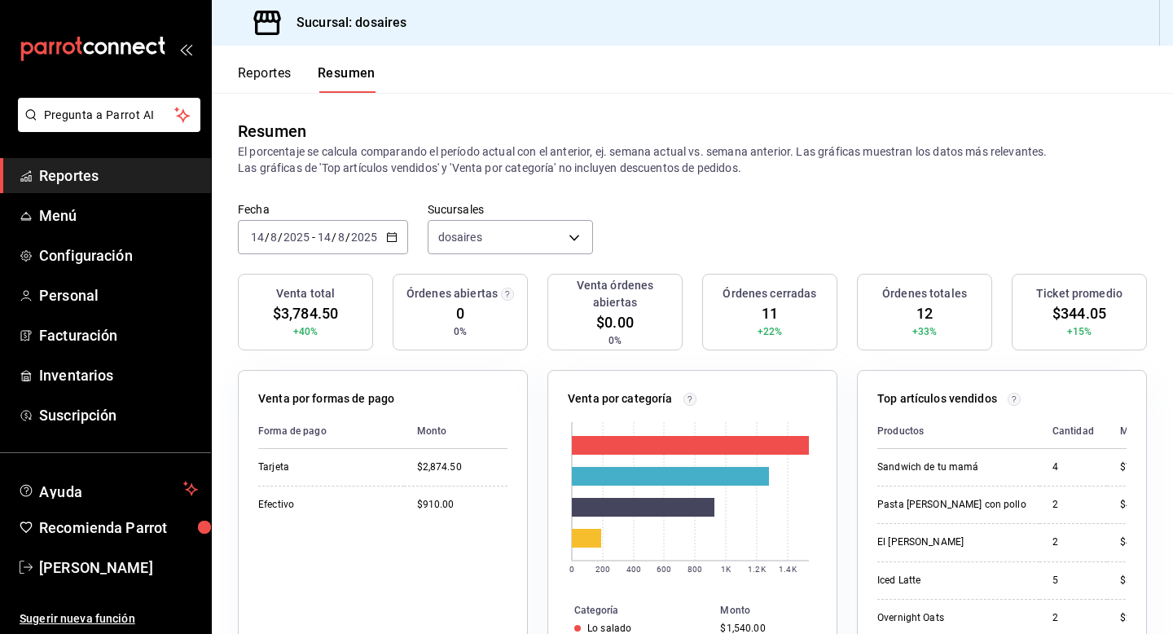
click at [394, 236] on icon "button" at bounding box center [391, 236] width 11 height 11
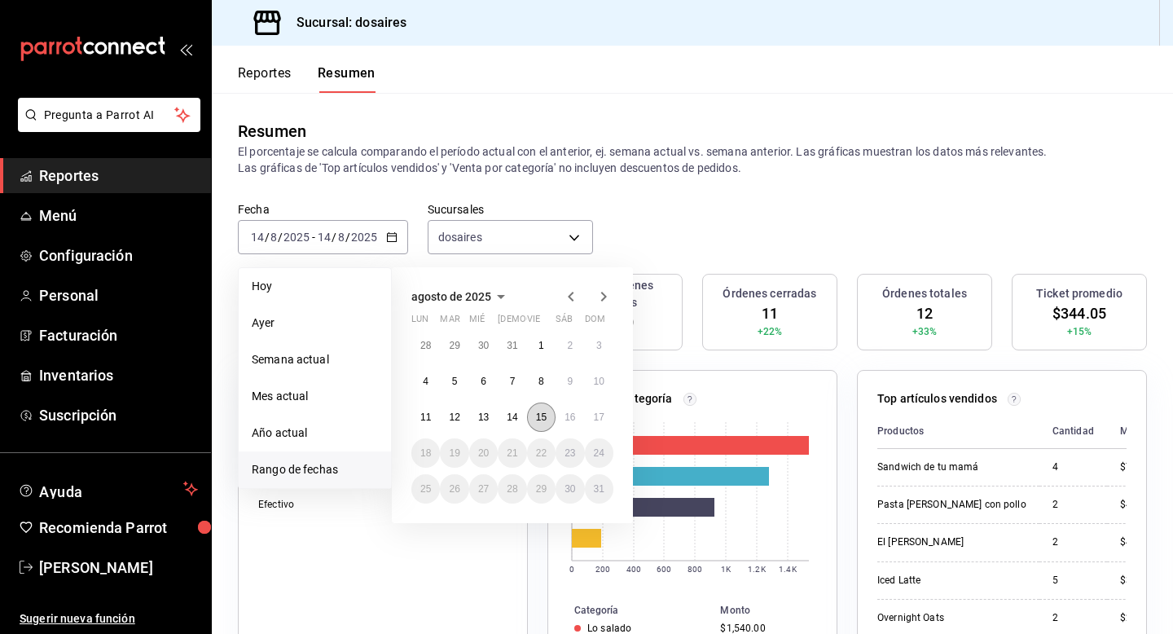
click at [548, 419] on button "15" at bounding box center [541, 417] width 29 height 29
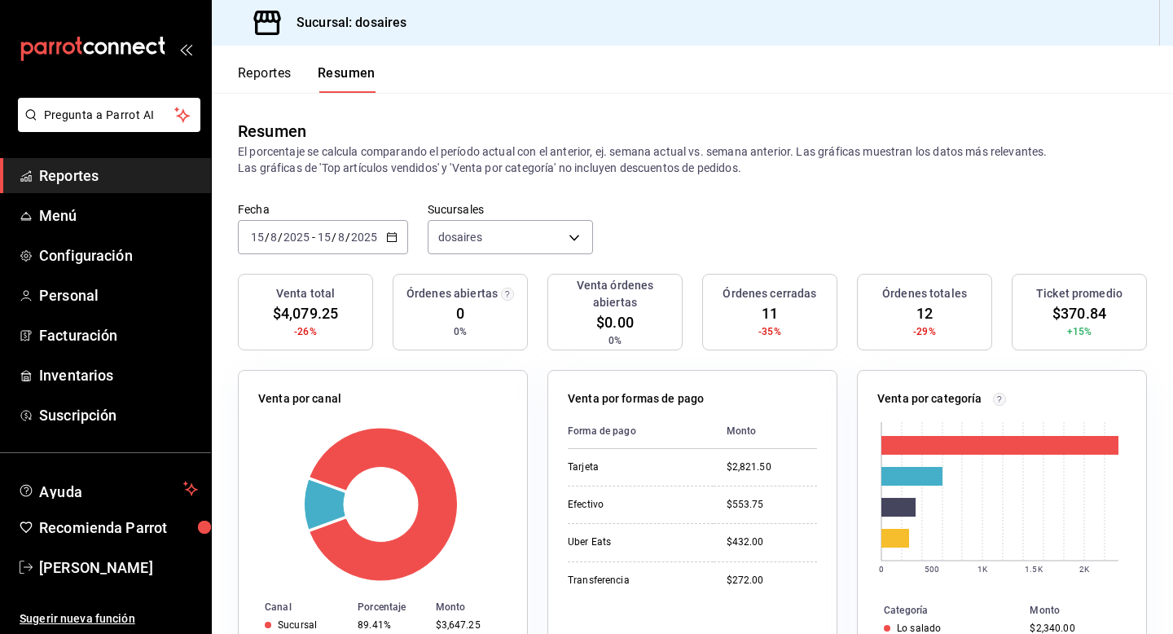
click at [389, 234] on icon "button" at bounding box center [391, 236] width 11 height 11
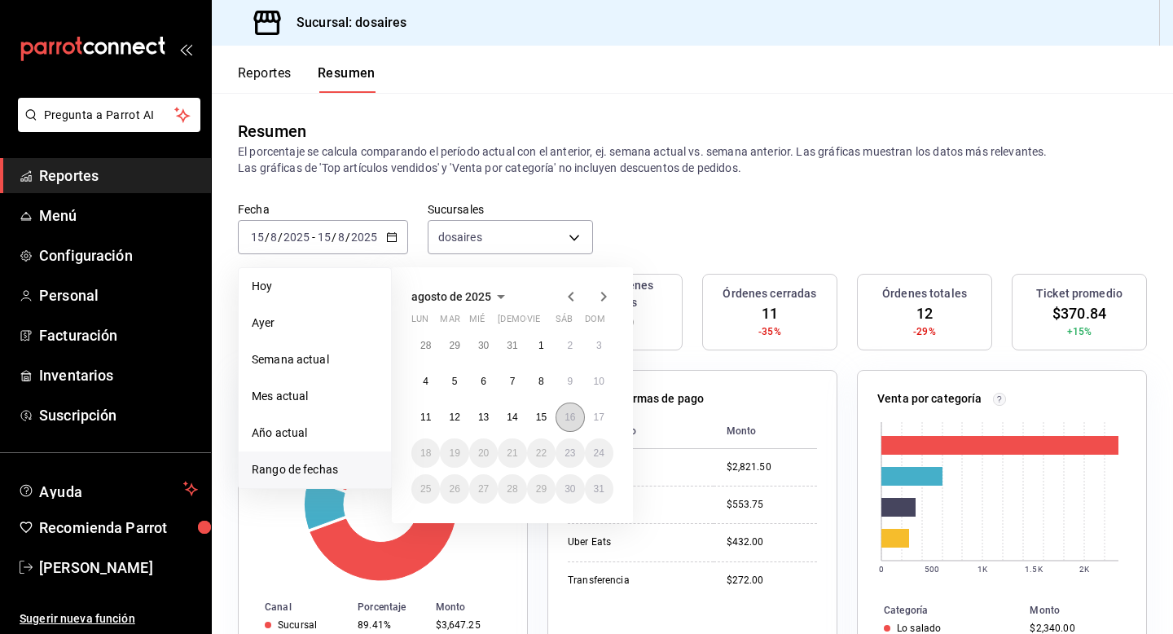
click at [568, 414] on abbr "16" at bounding box center [570, 417] width 11 height 11
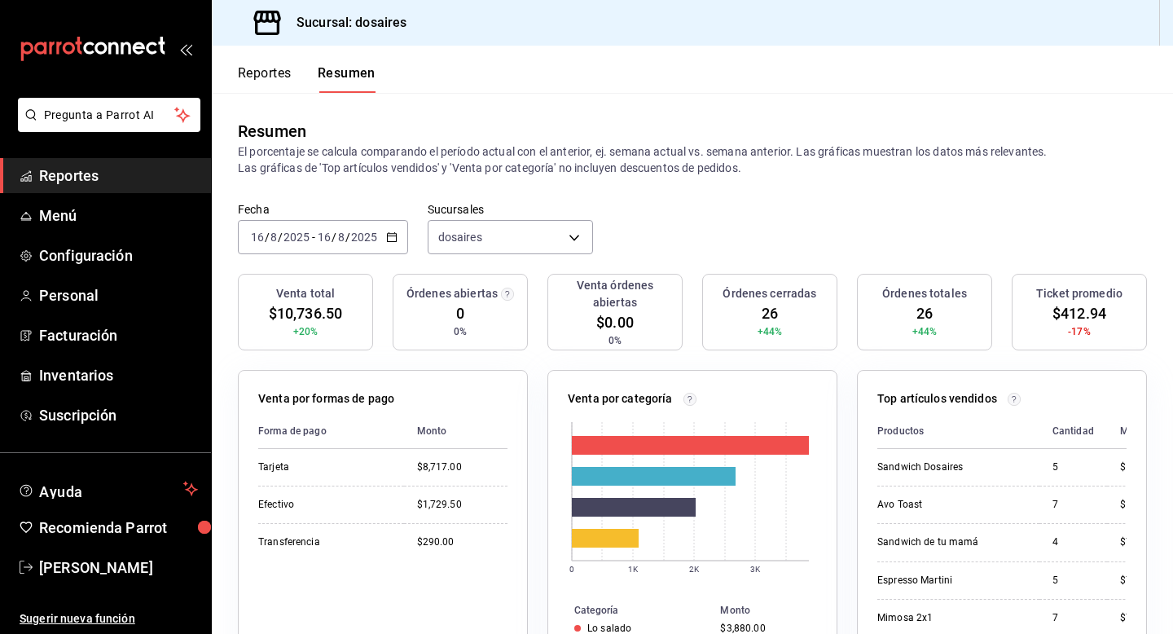
click at [390, 234] on icon "button" at bounding box center [391, 236] width 11 height 11
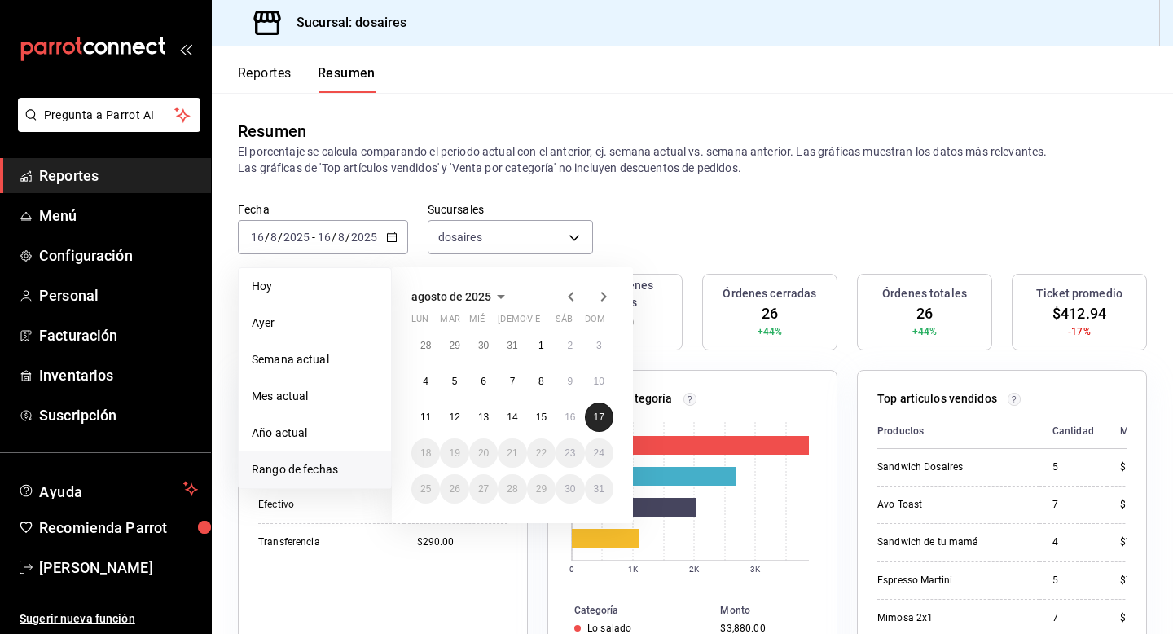
click at [601, 413] on abbr "17" at bounding box center [599, 417] width 11 height 11
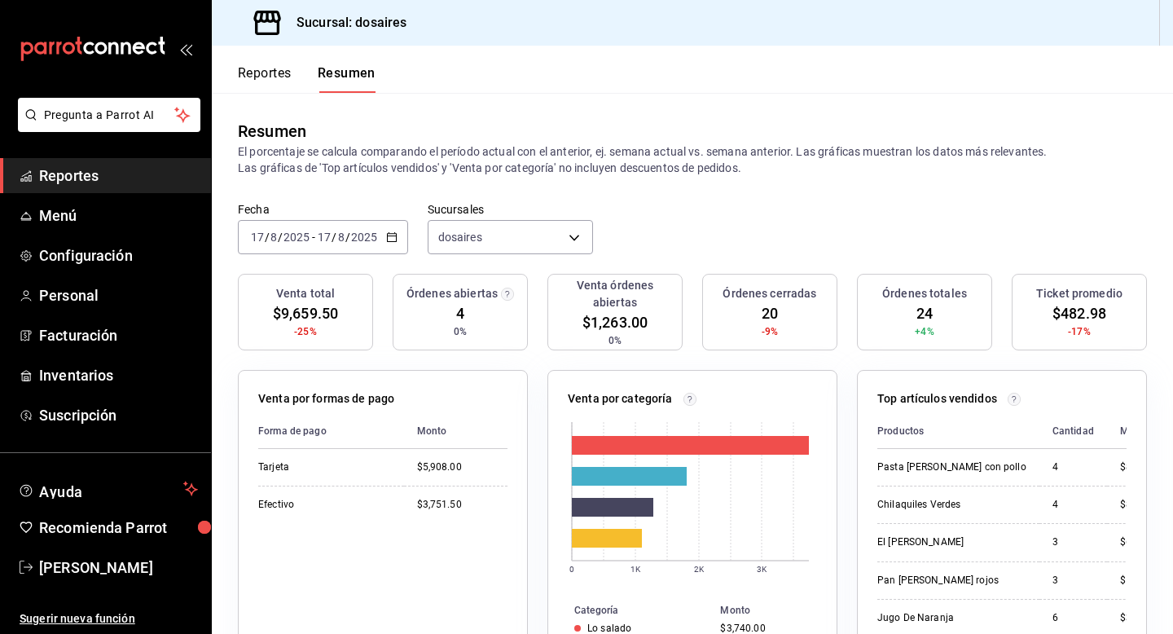
click at [391, 238] on icon "button" at bounding box center [391, 236] width 11 height 11
click at [703, 215] on div "Fecha 2025-08-17 17 / 8 / 2025 - 2025-08-17 17 / 8 / 2025 Sucursales dosaires […" at bounding box center [693, 238] width 962 height 72
click at [244, 73] on button "Reportes" at bounding box center [265, 79] width 54 height 28
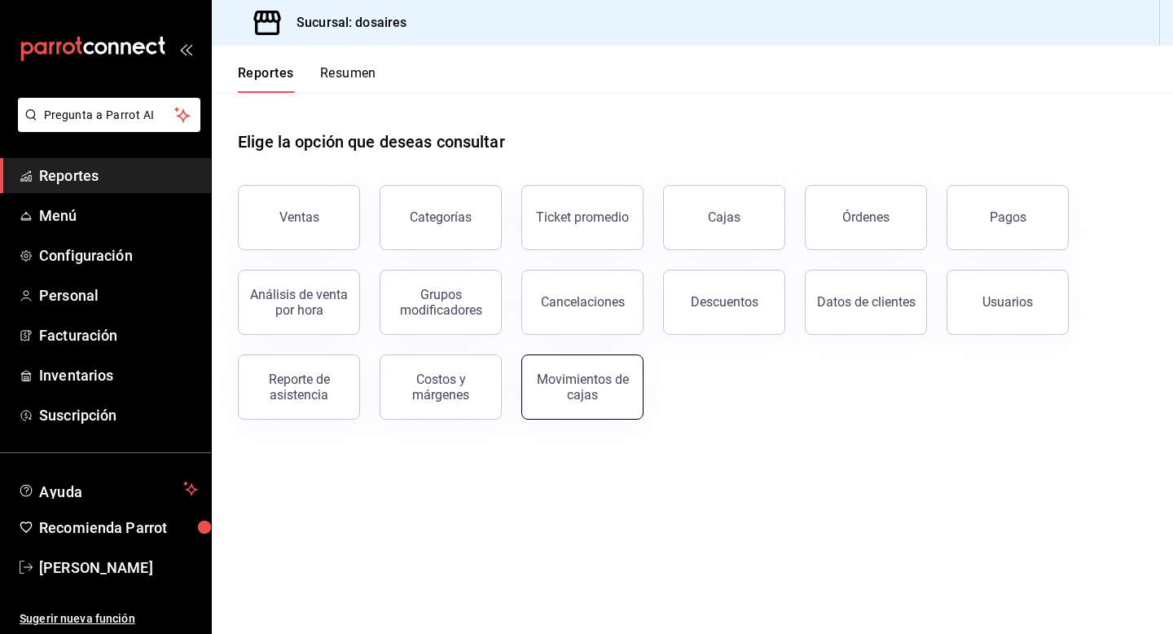
click at [614, 399] on div "Movimientos de cajas" at bounding box center [582, 387] width 101 height 31
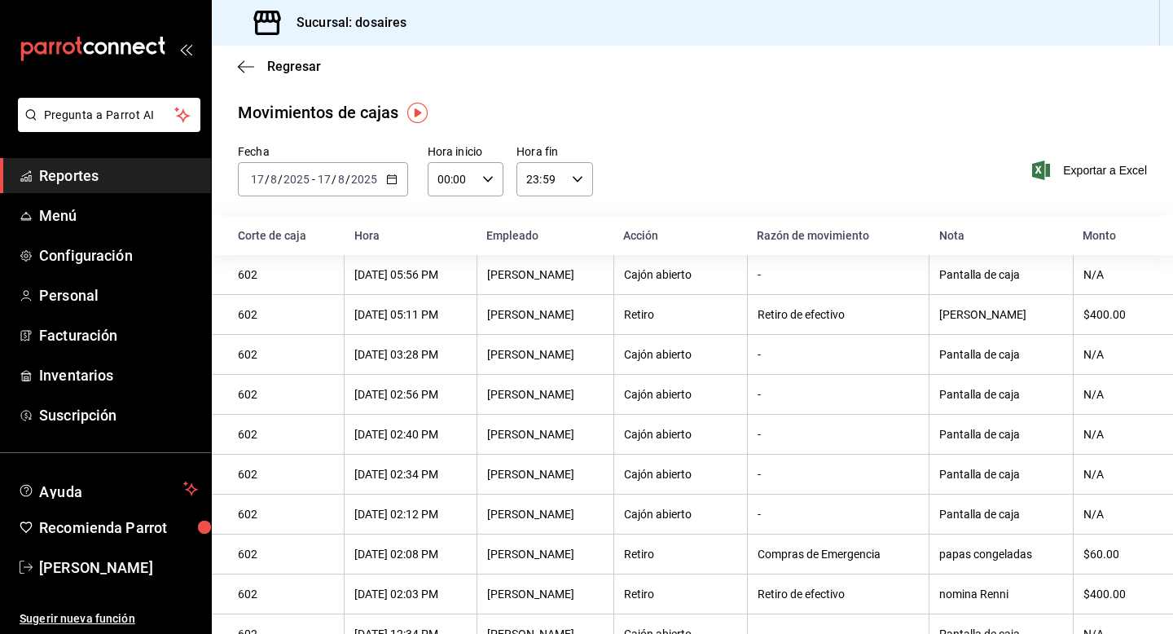
click at [393, 183] on \(Stroke\) "button" at bounding box center [392, 179] width 10 height 9
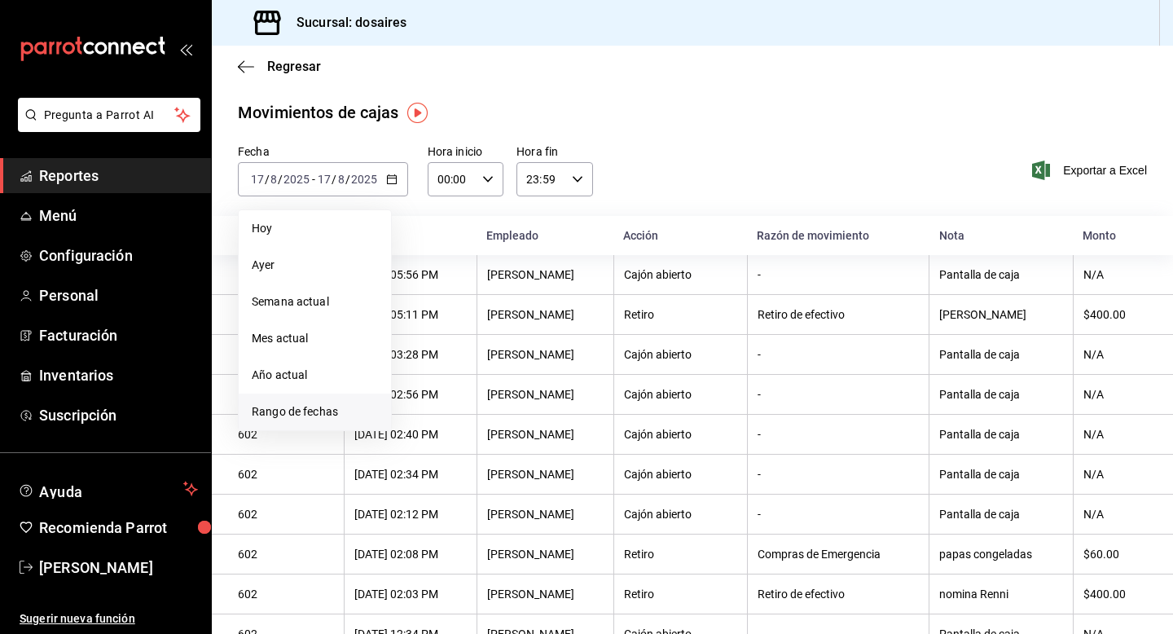
click at [310, 412] on span "Rango de fechas" at bounding box center [315, 411] width 126 height 17
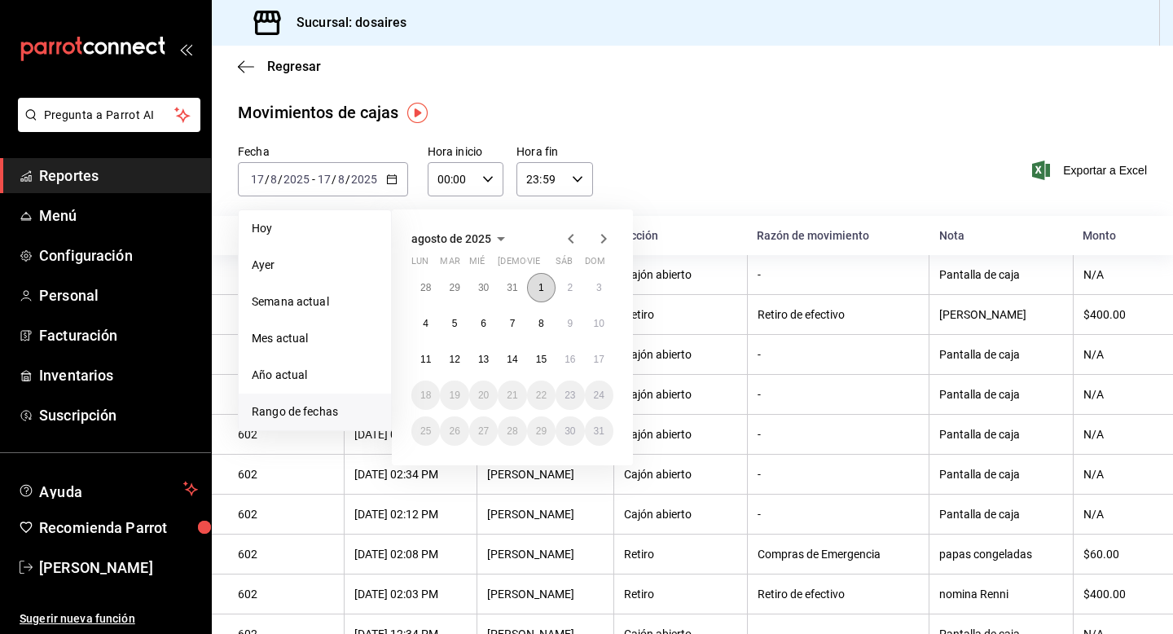
click at [534, 282] on button "1" at bounding box center [541, 287] width 29 height 29
click at [572, 357] on abbr "16" at bounding box center [570, 359] width 11 height 11
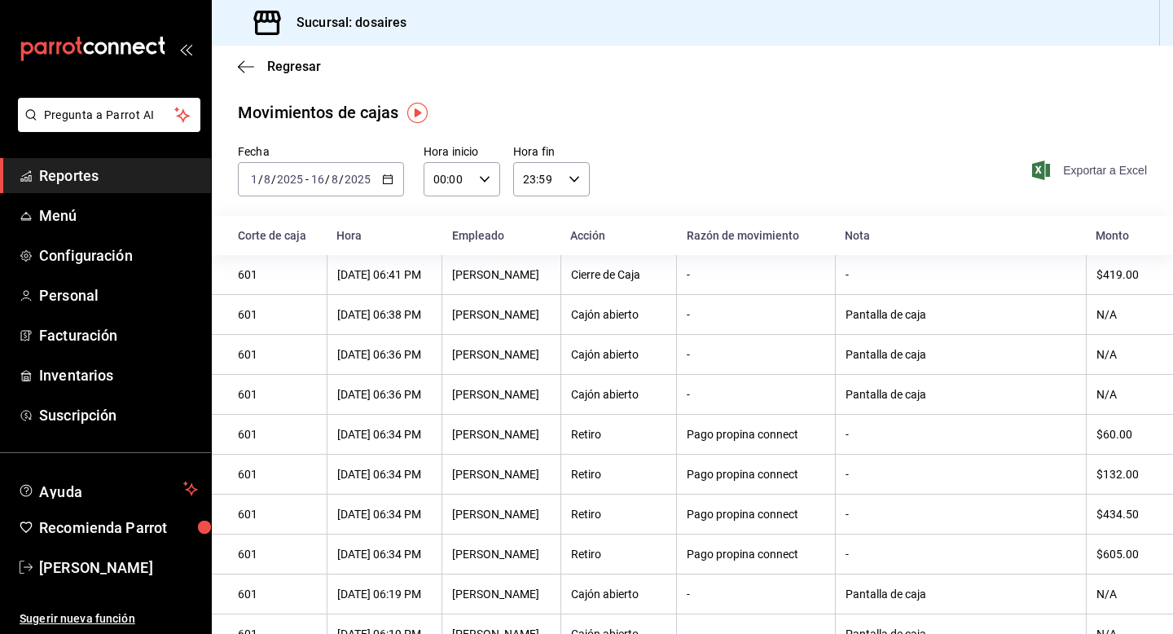
click at [1087, 174] on span "Exportar a Excel" at bounding box center [1092, 171] width 112 height 20
